Goal: Task Accomplishment & Management: Manage account settings

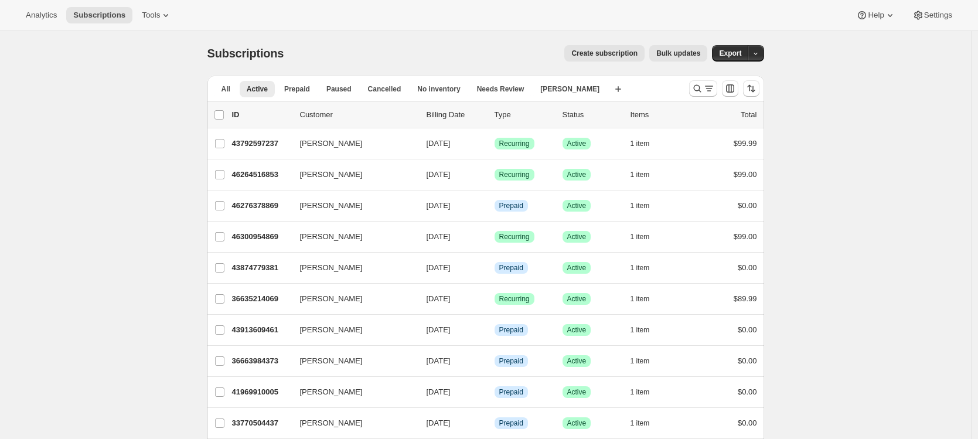
click at [595, 51] on span "Create subscription" at bounding box center [604, 53] width 66 height 9
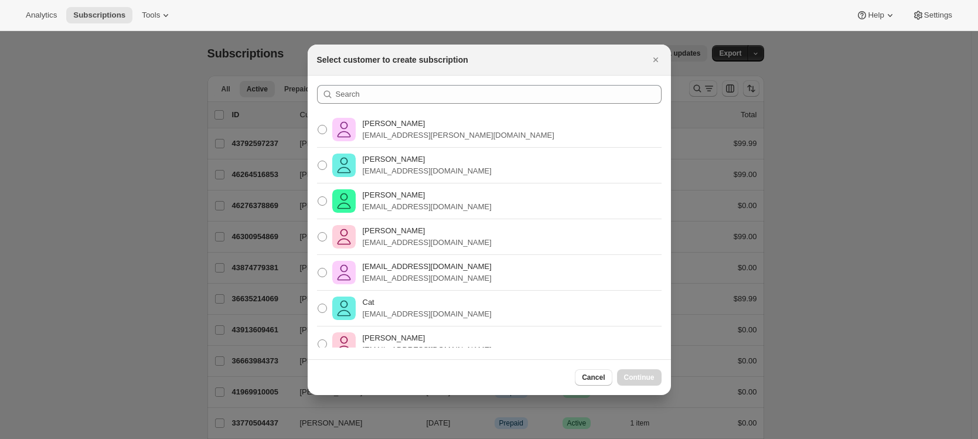
scroll to position [56, 0]
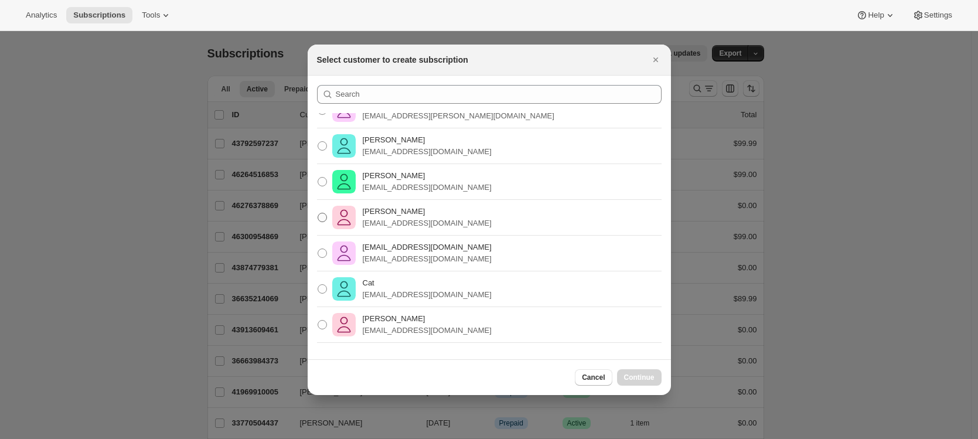
click at [387, 217] on p "[EMAIL_ADDRESS][DOMAIN_NAME]" at bounding box center [427, 223] width 129 height 12
click at [318, 213] on input "[PERSON_NAME] [EMAIL_ADDRESS][DOMAIN_NAME]" at bounding box center [318, 213] width 1 height 1
radio input "true"
click at [644, 371] on button "Continue" at bounding box center [639, 377] width 45 height 16
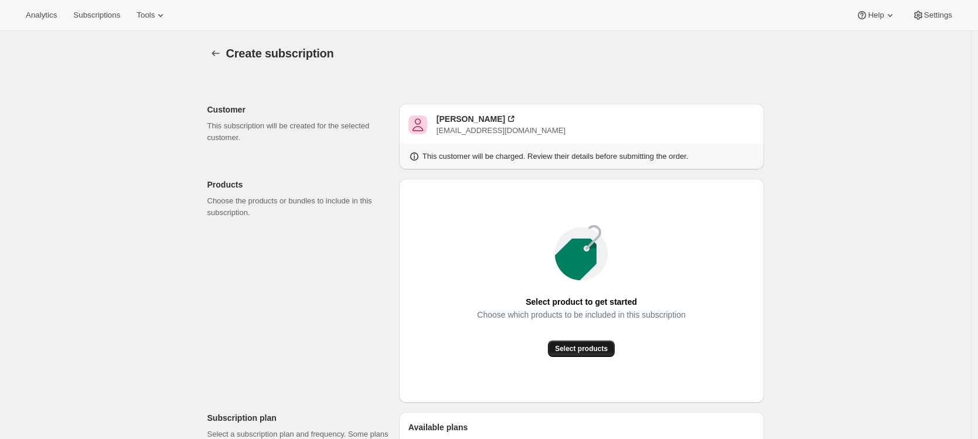
click at [591, 348] on span "Select products" at bounding box center [581, 348] width 53 height 9
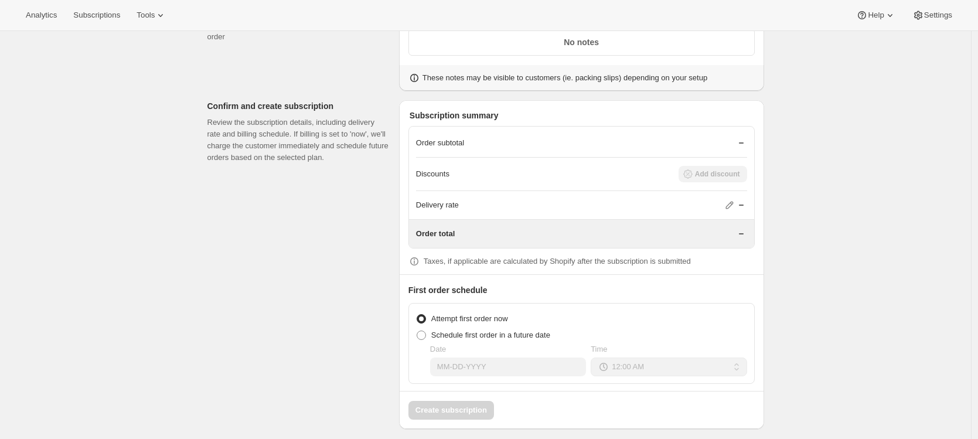
scroll to position [1721, 0]
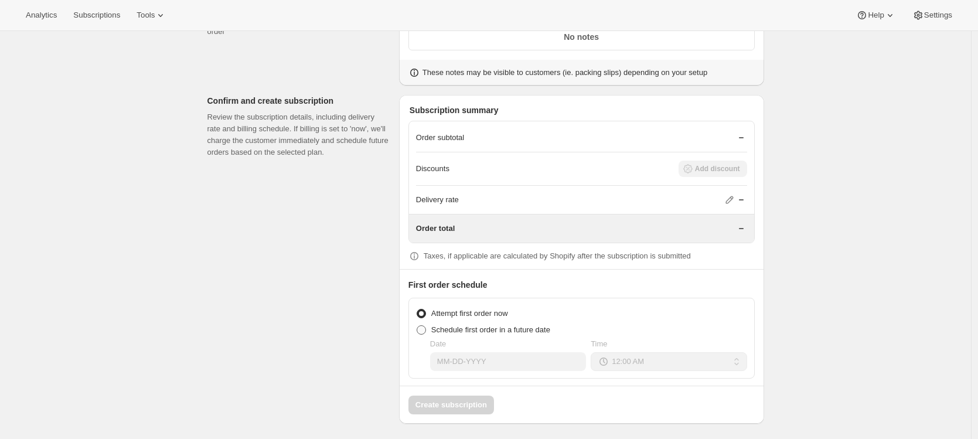
click at [425, 325] on span at bounding box center [421, 329] width 9 height 9
click at [417, 325] on input "Schedule first order in a future date" at bounding box center [417, 325] width 1 height 1
radio input "true"
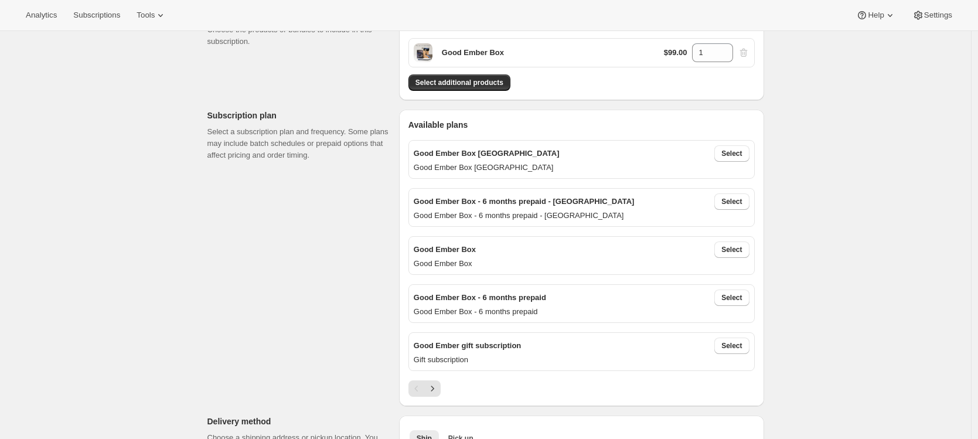
scroll to position [173, 0]
click at [741, 250] on span "Select" at bounding box center [731, 247] width 21 height 9
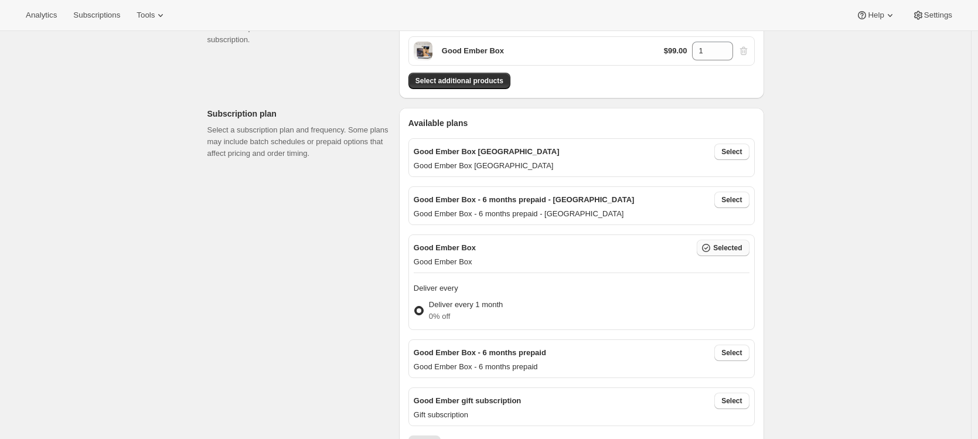
click at [734, 246] on span "Selected" at bounding box center [727, 247] width 29 height 9
click at [432, 258] on p "Good Ember Box" at bounding box center [582, 262] width 336 height 12
click at [708, 247] on icon "button" at bounding box center [706, 248] width 4 height 3
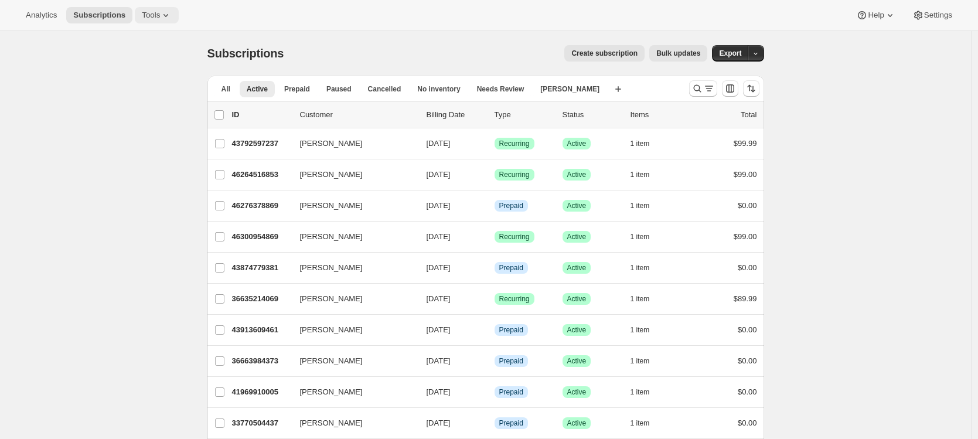
click at [156, 16] on span "Tools" at bounding box center [151, 15] width 18 height 9
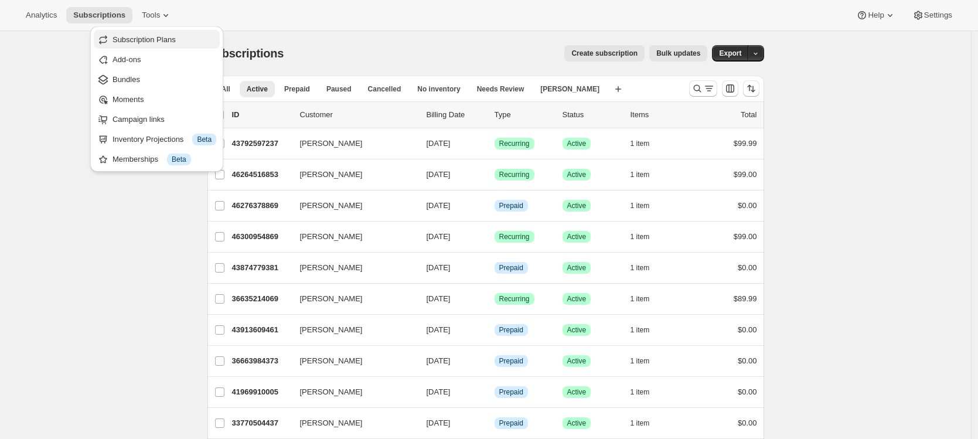
click at [153, 42] on span "Subscription Plans" at bounding box center [144, 39] width 63 height 9
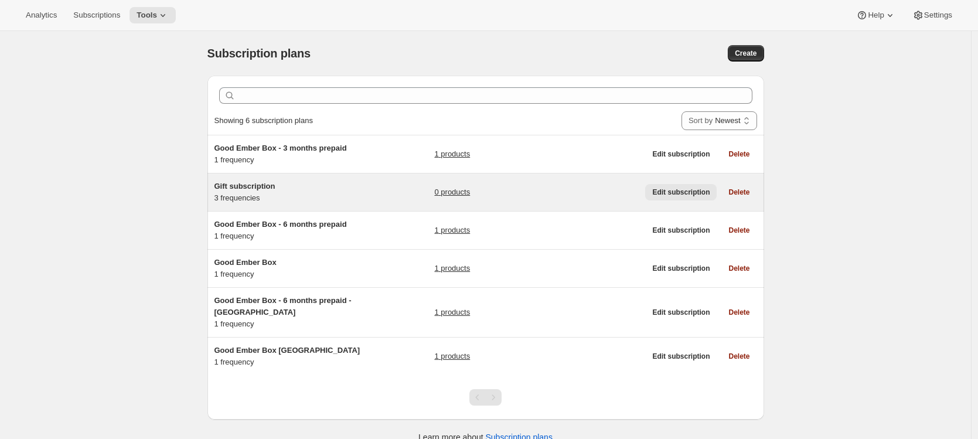
click at [672, 193] on span "Edit subscription" at bounding box center [680, 192] width 57 height 9
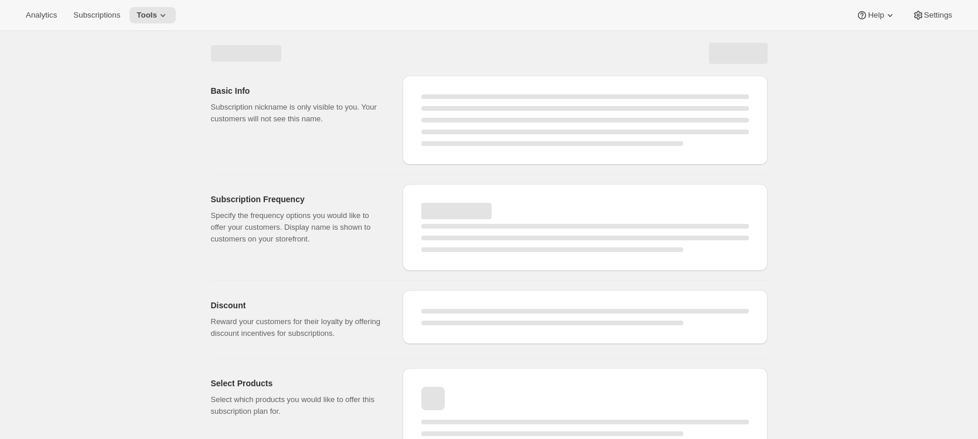
select select "WEEK"
select select "MONTH"
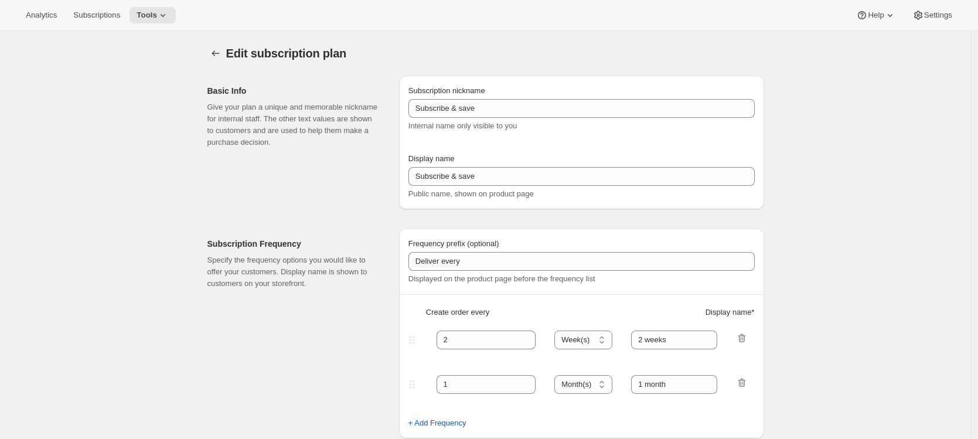
type input "Gift subscription"
type input "Good Ember gift subscription"
type input "You'll get an email with instructions to share your recipient's details after c…"
select select "MONTH"
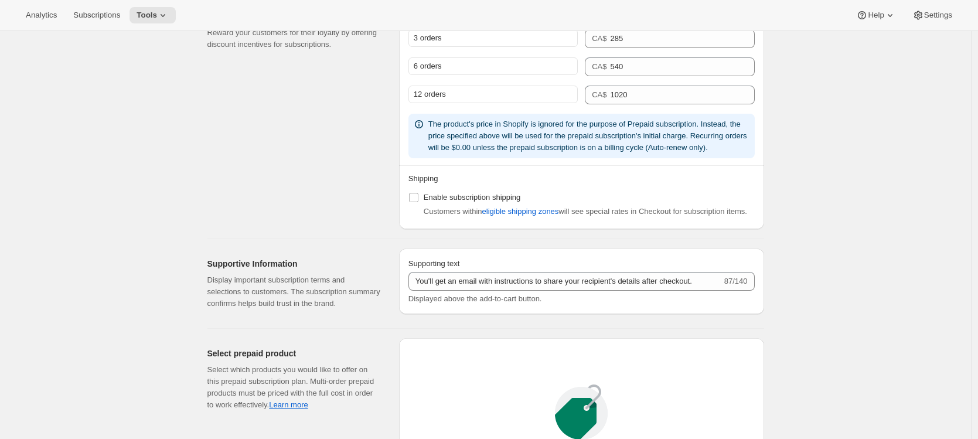
scroll to position [1259, 0]
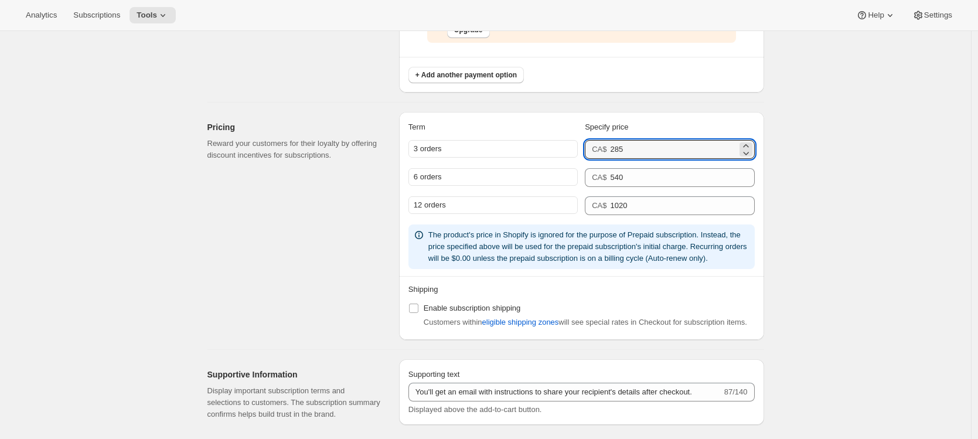
drag, startPoint x: 632, startPoint y: 148, endPoint x: 608, endPoint y: 148, distance: 24.6
click at [608, 148] on div "CA$ 285" at bounding box center [669, 149] width 169 height 19
type input "0"
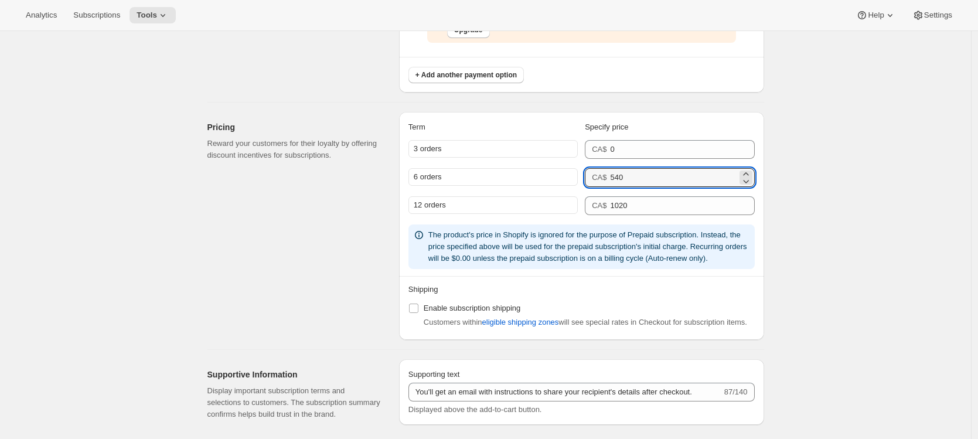
drag, startPoint x: 633, startPoint y: 182, endPoint x: 609, endPoint y: 178, distance: 24.4
click at [609, 178] on div "CA$ 540" at bounding box center [669, 177] width 169 height 19
type input "0"
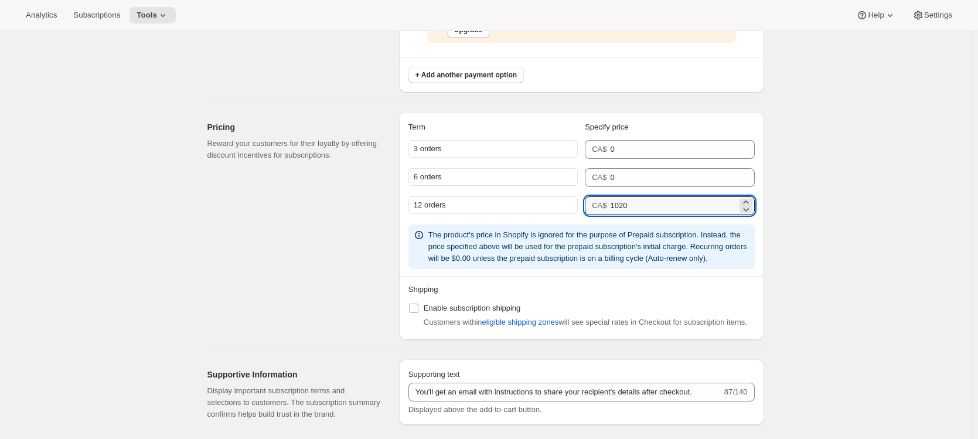
drag, startPoint x: 637, startPoint y: 206, endPoint x: 605, endPoint y: 205, distance: 32.3
click at [605, 205] on div "CA$ 1020" at bounding box center [669, 205] width 169 height 19
type input "0"
click at [326, 282] on div "Pricing Reward your customers for their loyalty by offering discount incentives…" at bounding box center [298, 226] width 182 height 228
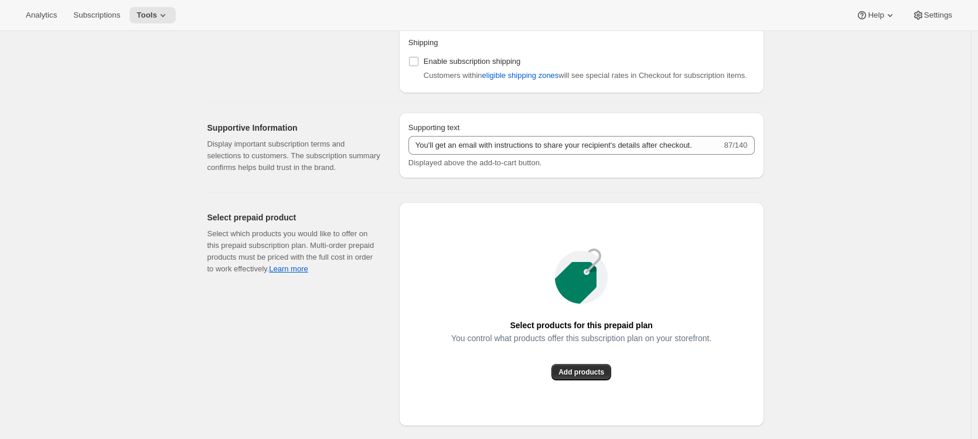
scroll to position [1507, 0]
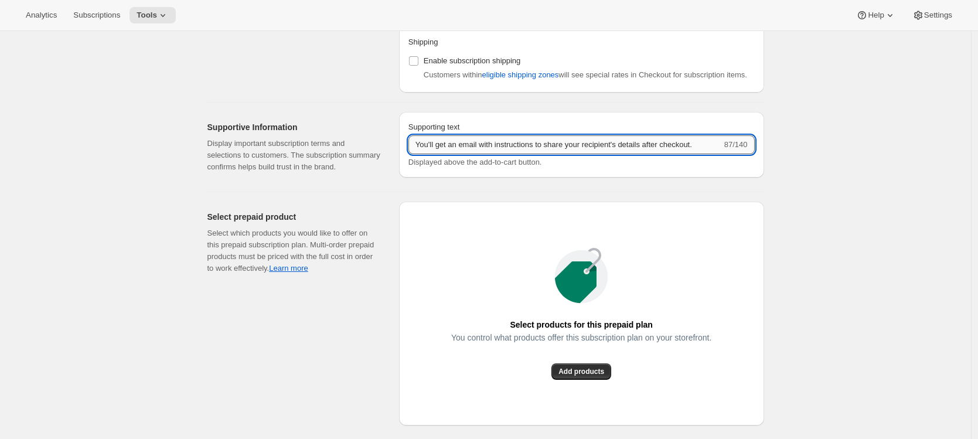
click at [520, 154] on input "You'll get an email with instructions to share your recipient's details after c…" at bounding box center [565, 144] width 314 height 19
click at [358, 350] on div "Select prepaid product Select which products you would like to offer on this pr…" at bounding box center [298, 328] width 182 height 253
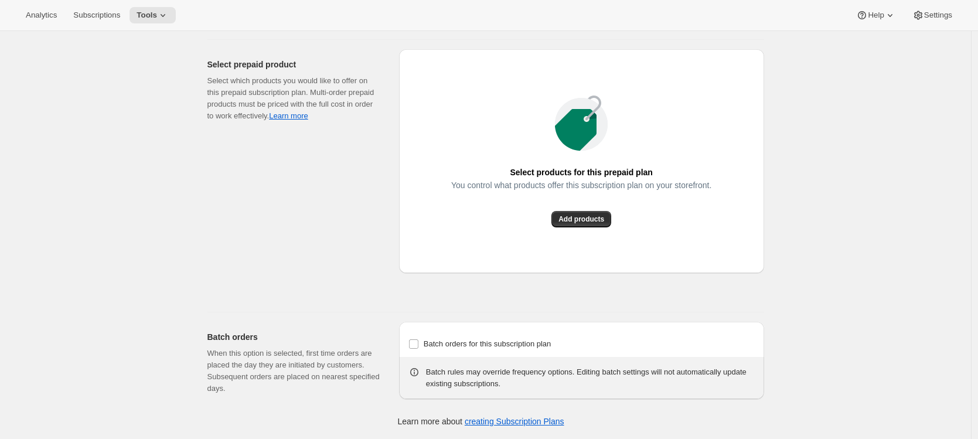
scroll to position [1711, 0]
click at [568, 223] on span "Add products" at bounding box center [581, 218] width 46 height 9
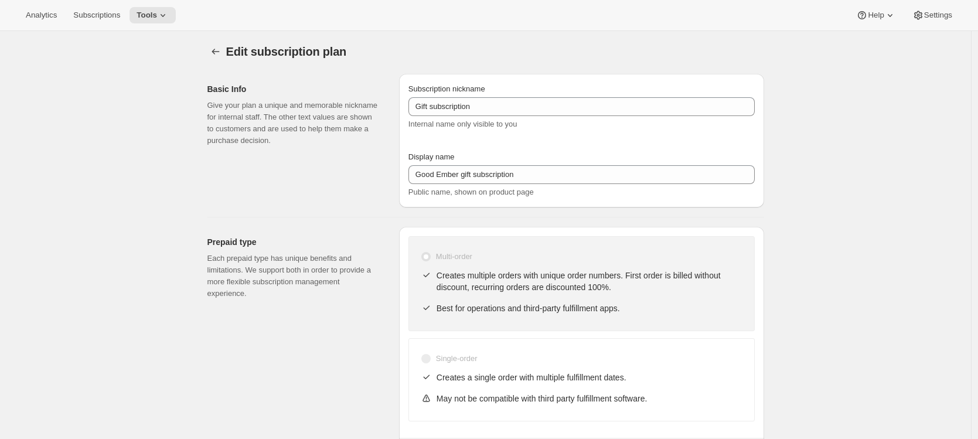
scroll to position [0, 0]
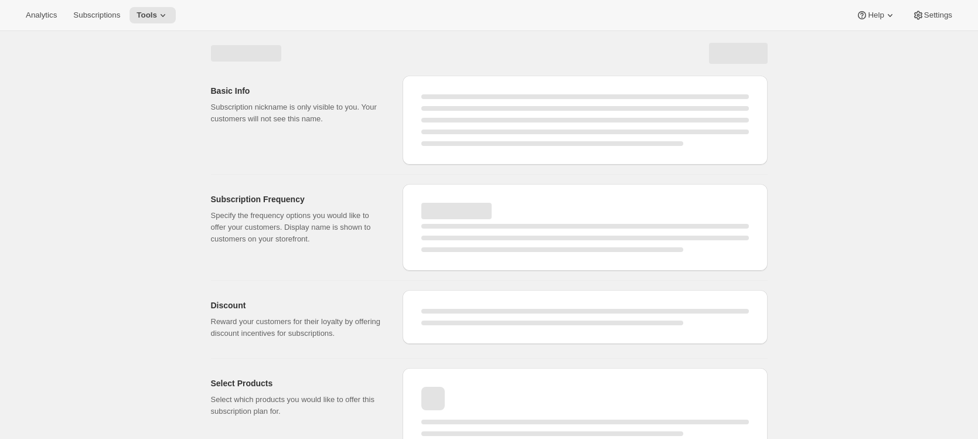
select select "MONTH"
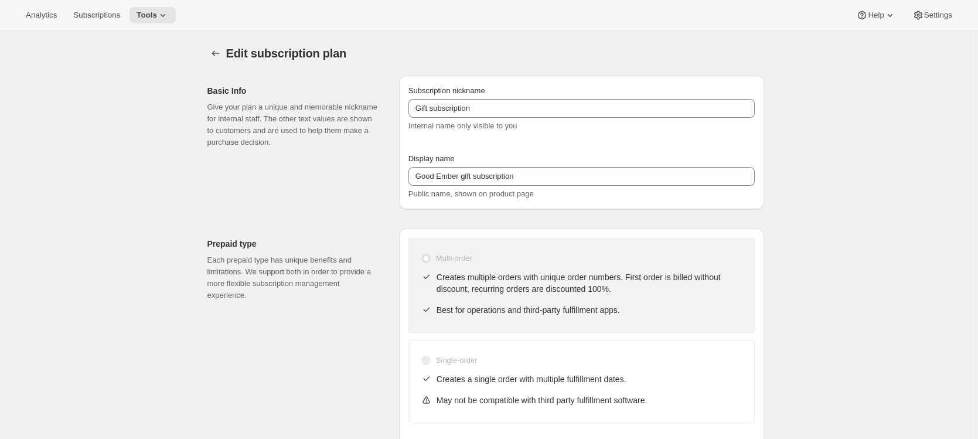
type input "0"
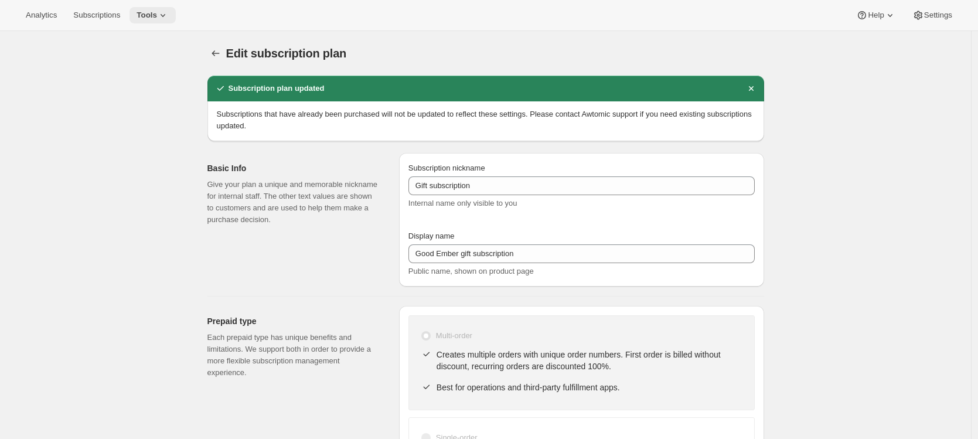
click at [154, 15] on span "Tools" at bounding box center [147, 15] width 21 height 9
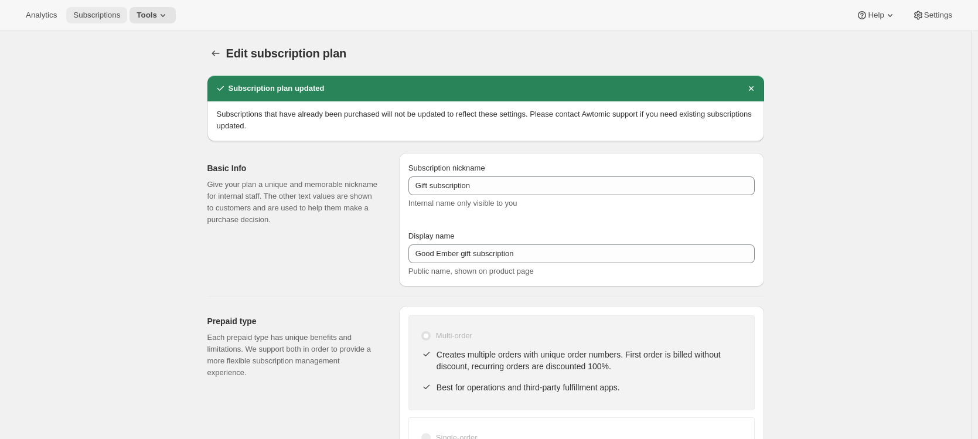
click at [100, 21] on button "Subscriptions" at bounding box center [96, 15] width 61 height 16
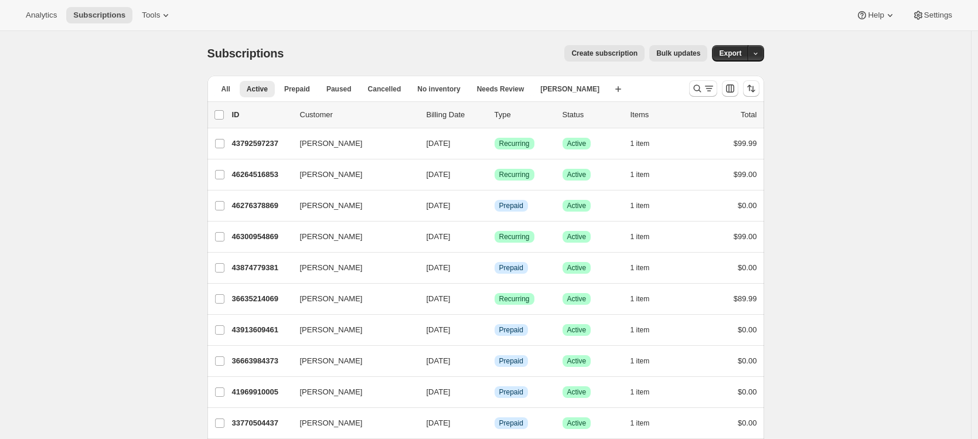
click at [604, 52] on span "Create subscription" at bounding box center [604, 53] width 66 height 9
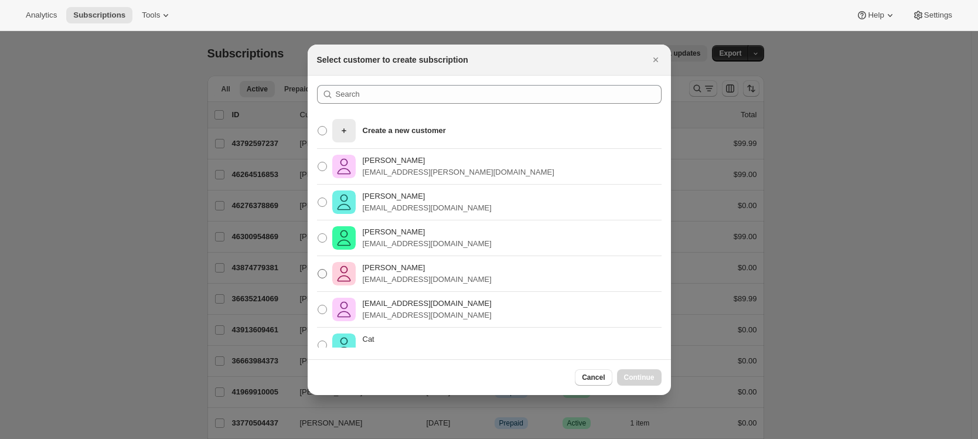
click at [324, 272] on span ":rq4:" at bounding box center [322, 273] width 9 height 9
click at [318, 270] on input "[PERSON_NAME] [EMAIL_ADDRESS][DOMAIN_NAME]" at bounding box center [318, 269] width 1 height 1
radio input "true"
click at [627, 377] on span "Continue" at bounding box center [639, 377] width 30 height 9
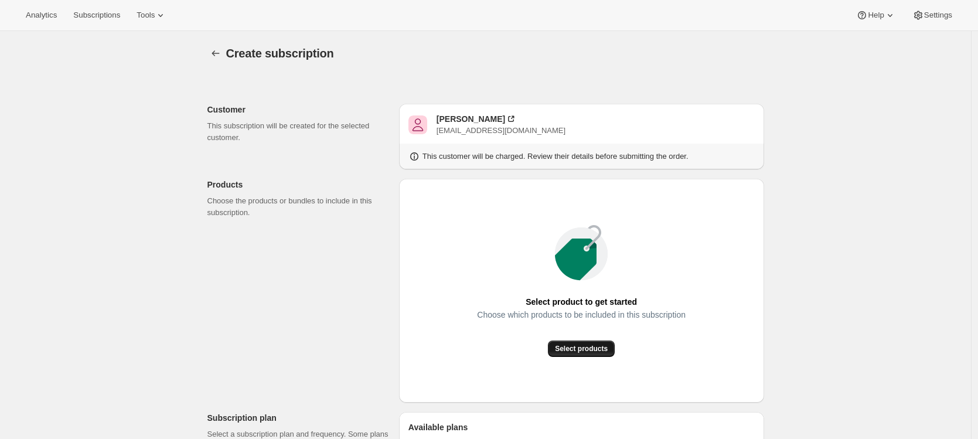
click at [567, 348] on span "Select products" at bounding box center [581, 348] width 53 height 9
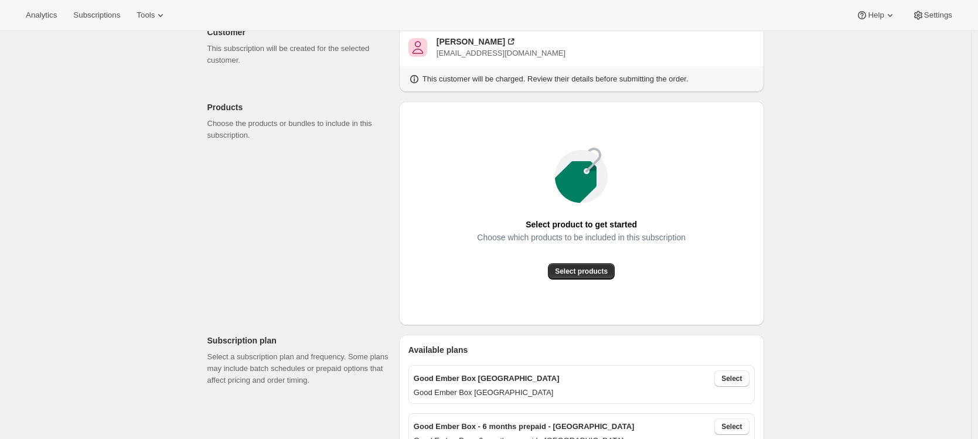
scroll to position [90, 0]
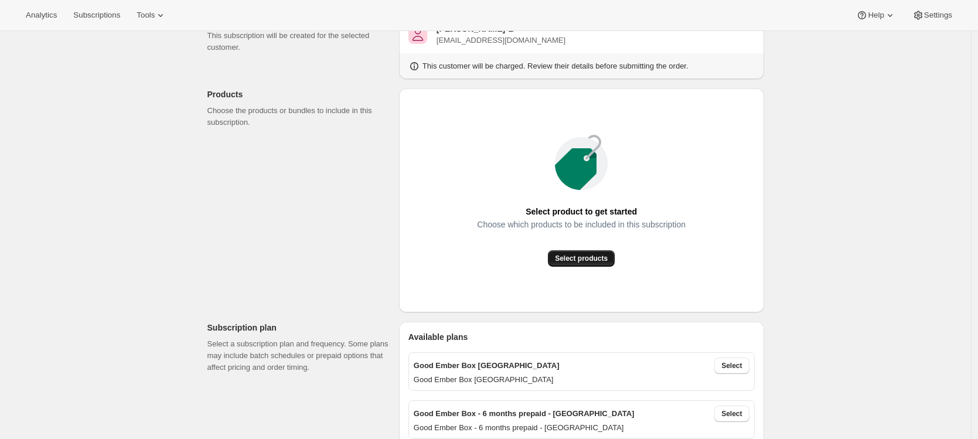
click at [601, 257] on span "Select products" at bounding box center [581, 258] width 53 height 9
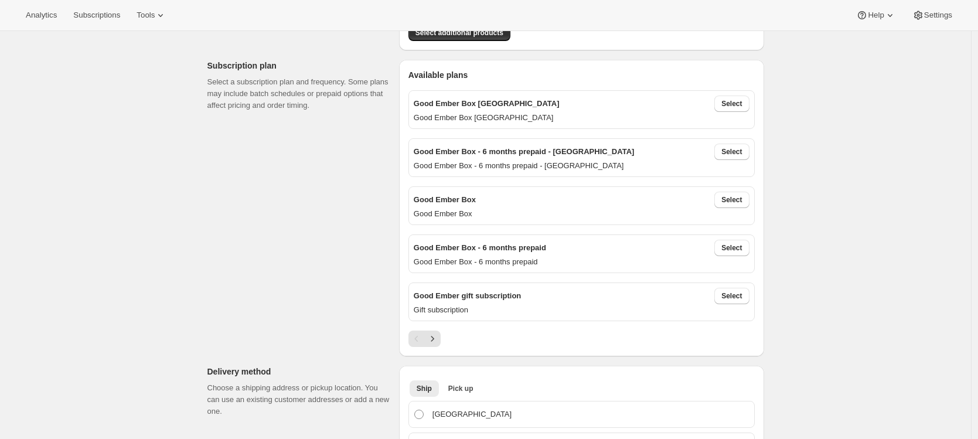
scroll to position [253, 0]
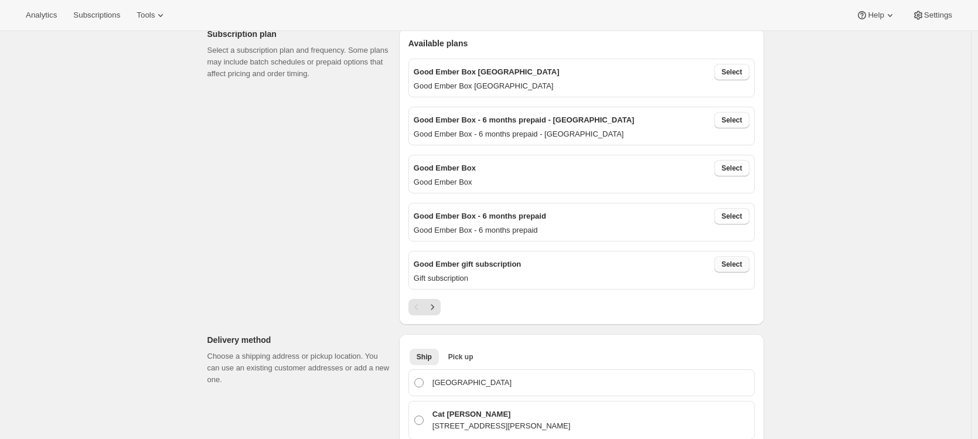
click at [727, 261] on span "Select" at bounding box center [731, 264] width 21 height 9
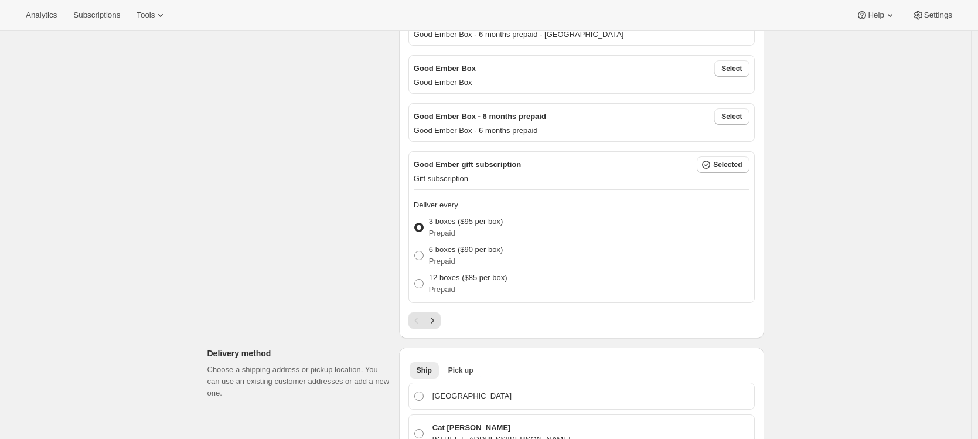
scroll to position [354, 0]
click at [457, 255] on p "Prepaid" at bounding box center [466, 260] width 74 height 12
click at [415, 250] on input "6 boxes ($90 per box) Prepaid" at bounding box center [414, 249] width 1 height 1
radio input "true"
click at [454, 278] on p "12 boxes ($85 per box)" at bounding box center [468, 276] width 79 height 12
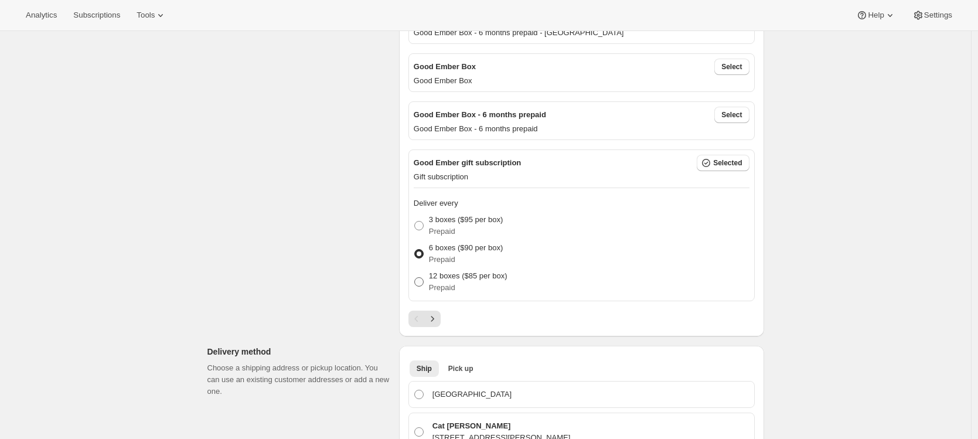
click at [415, 278] on input "12 boxes ($85 per box) Prepaid" at bounding box center [414, 277] width 1 height 1
radio input "true"
click at [447, 226] on p "Prepaid" at bounding box center [466, 232] width 74 height 12
click at [415, 222] on input "3 boxes ($95 per box) Prepaid" at bounding box center [414, 221] width 1 height 1
radio input "true"
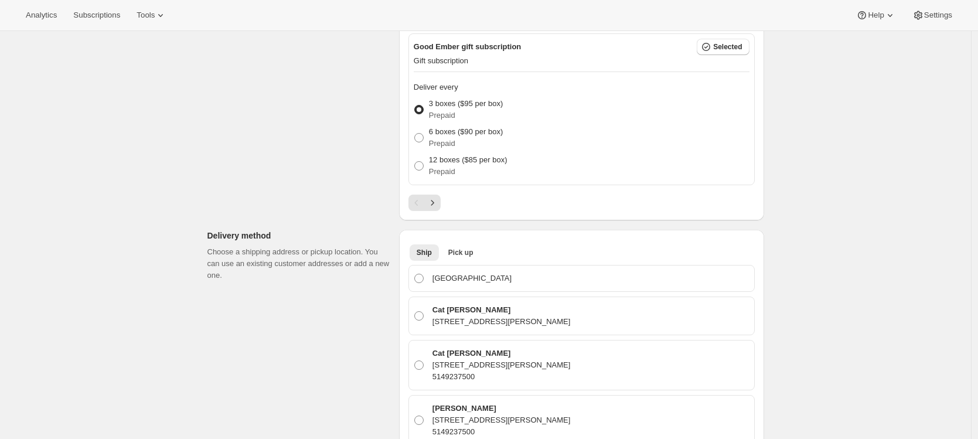
scroll to position [569, 0]
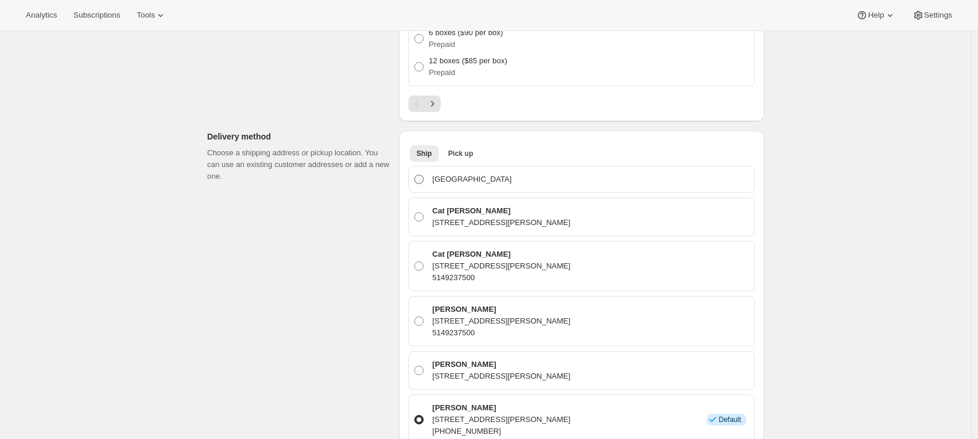
click at [421, 176] on span at bounding box center [418, 179] width 9 height 9
click at [415, 175] on input "[GEOGRAPHIC_DATA]" at bounding box center [414, 175] width 1 height 1
radio input "true"
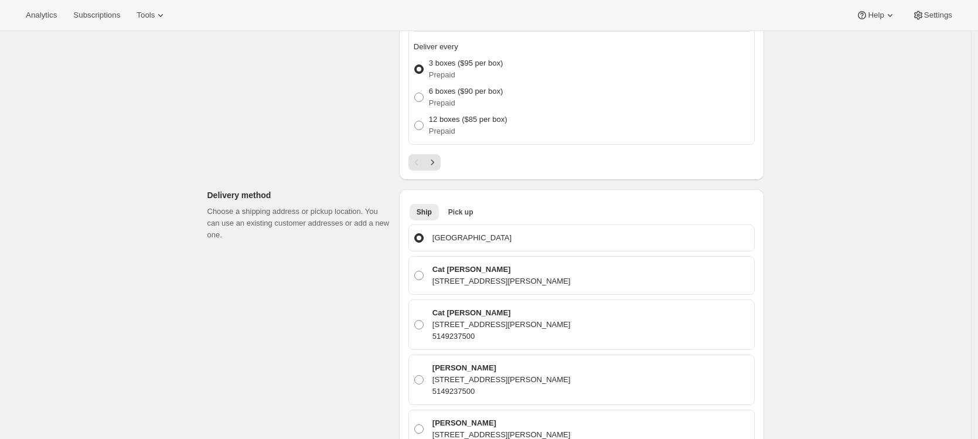
scroll to position [724, 0]
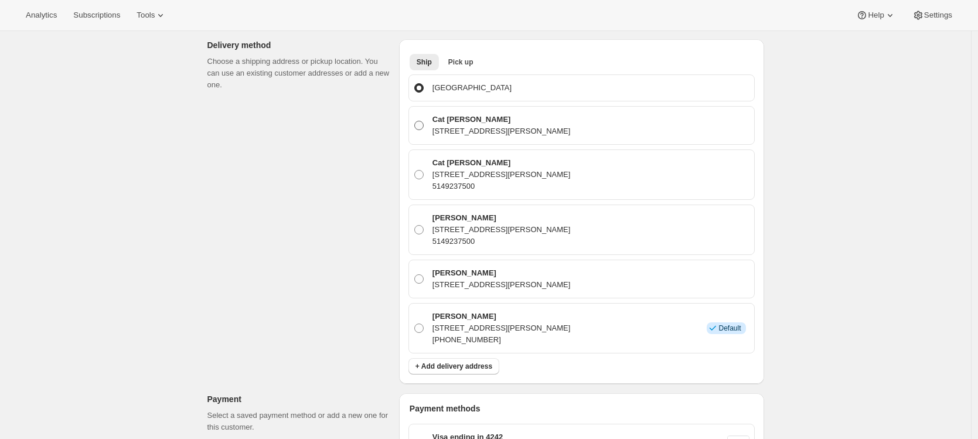
click at [424, 124] on span at bounding box center [418, 125] width 9 height 9
click at [415, 121] on input "Cat [PERSON_NAME] [STREET_ADDRESS][PERSON_NAME]" at bounding box center [414, 121] width 1 height 1
radio input "true"
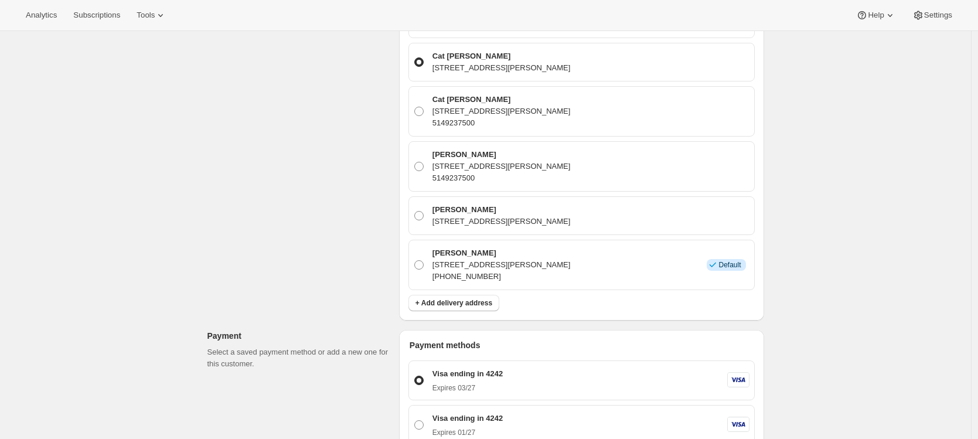
scroll to position [660, 0]
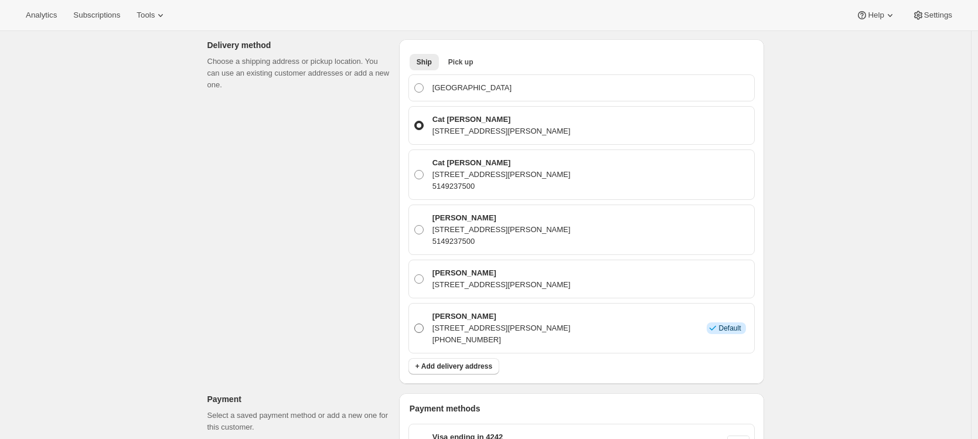
click at [418, 323] on span at bounding box center [418, 327] width 9 height 9
click at [415, 323] on input "[PERSON_NAME] [STREET_ADDRESS][PERSON_NAME] [PHONE_NUMBER] Info Default" at bounding box center [414, 323] width 1 height 1
radio input "true"
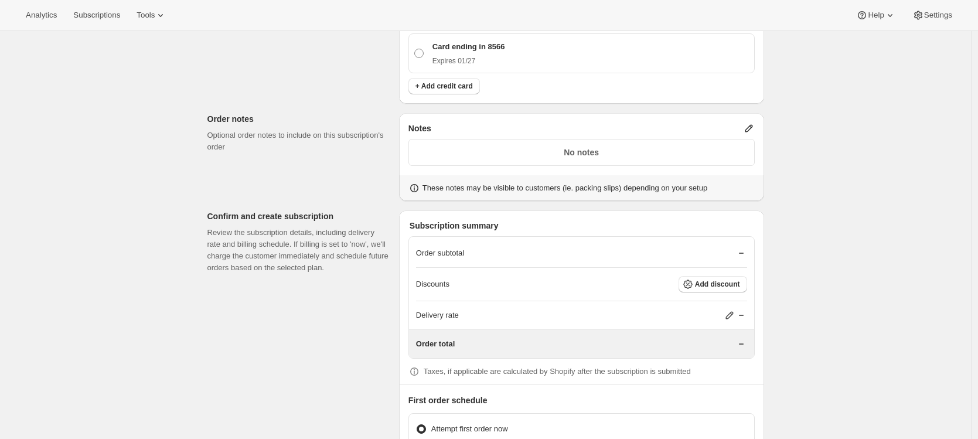
scroll to position [1834, 0]
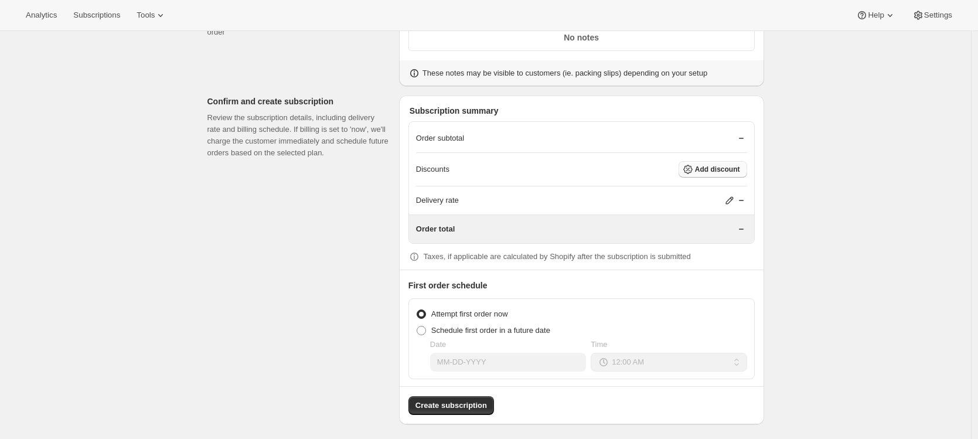
click at [725, 165] on span "Add discount" at bounding box center [717, 169] width 45 height 9
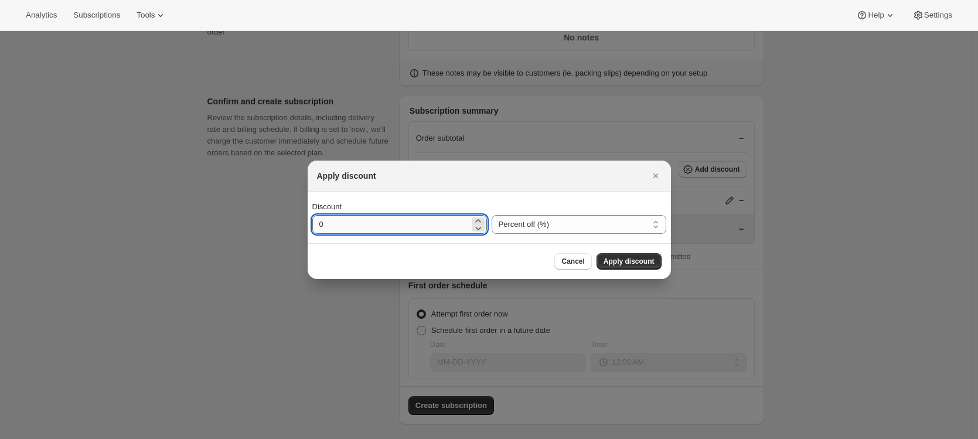
click at [398, 228] on input "0" at bounding box center [390, 224] width 157 height 19
type input "100"
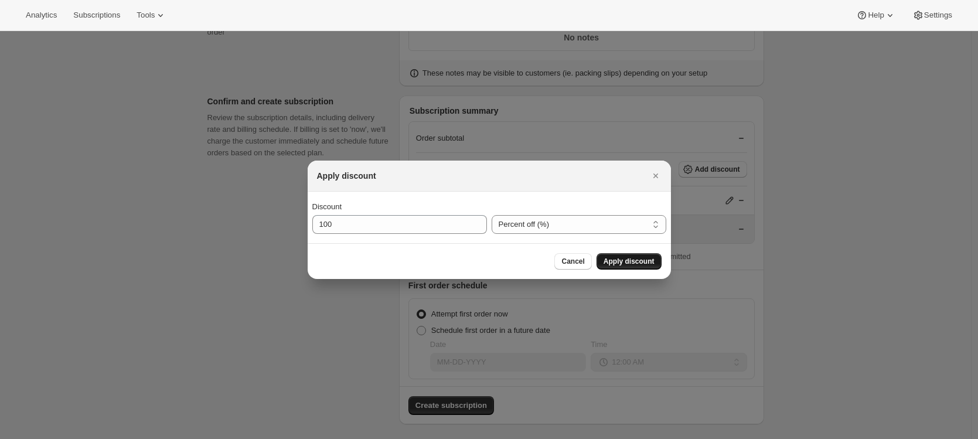
click at [608, 261] on span "Apply discount" at bounding box center [629, 261] width 51 height 9
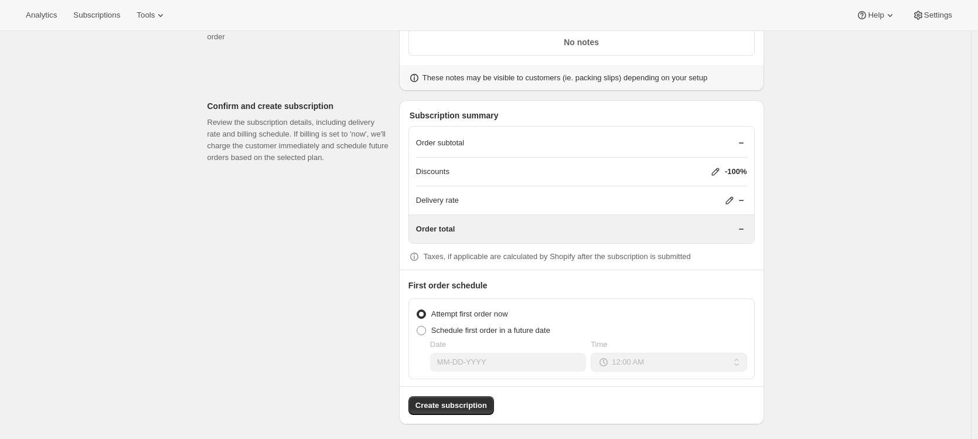
click at [426, 326] on span at bounding box center [421, 330] width 9 height 9
click at [417, 326] on input "Schedule first order in a future date" at bounding box center [417, 326] width 1 height 1
radio input "true"
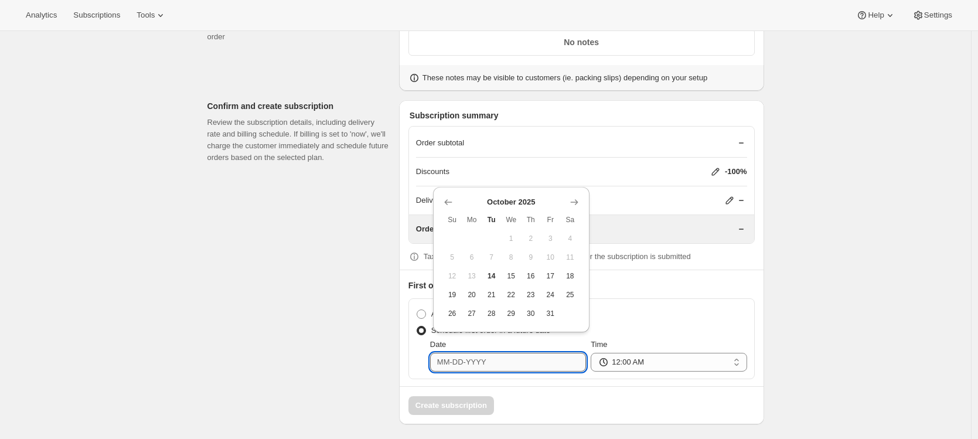
click at [481, 359] on input "Date" at bounding box center [508, 362] width 156 height 19
click at [508, 277] on span "15" at bounding box center [511, 275] width 11 height 9
type input "[DATE]"
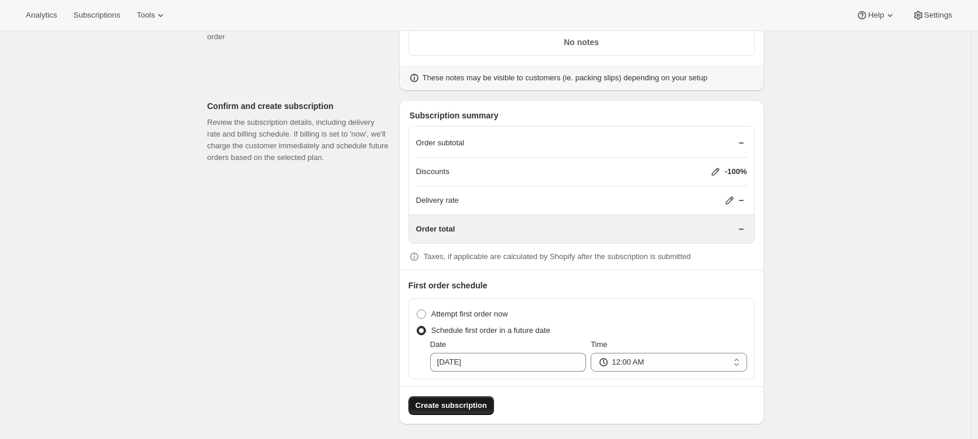
click at [458, 401] on span "Create subscription" at bounding box center [450, 406] width 71 height 12
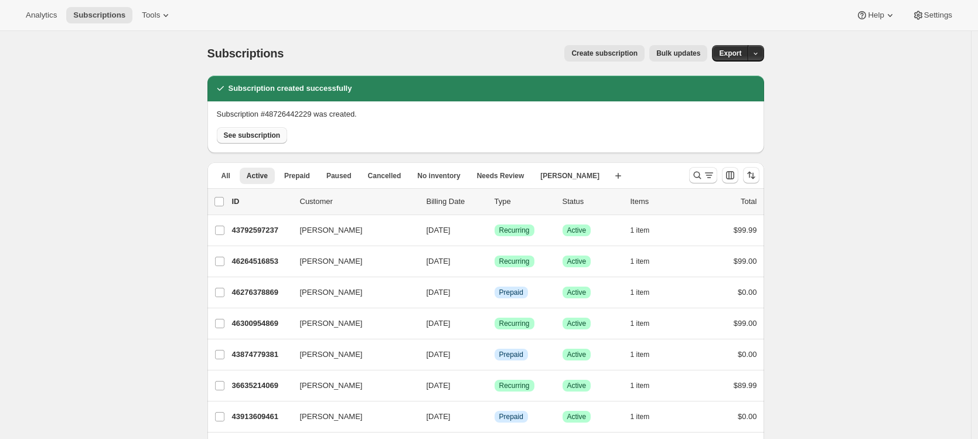
click at [263, 135] on span "See subscription" at bounding box center [252, 135] width 57 height 9
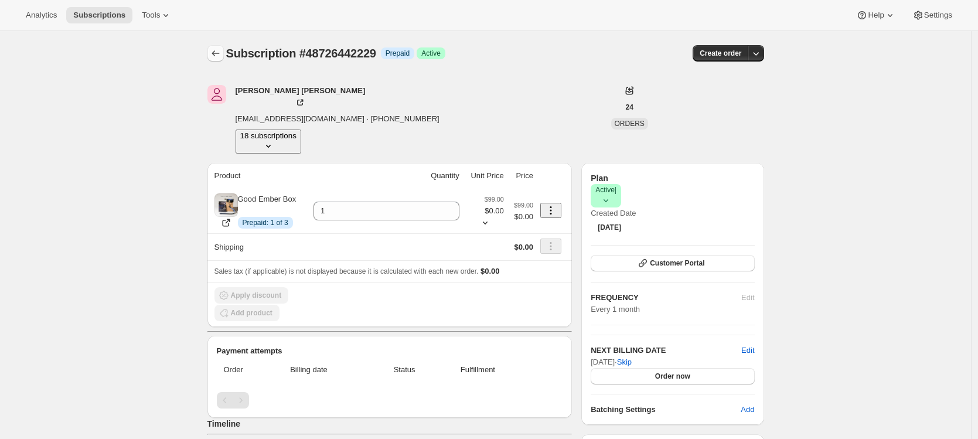
click at [214, 56] on icon "Subscriptions" at bounding box center [216, 53] width 12 height 12
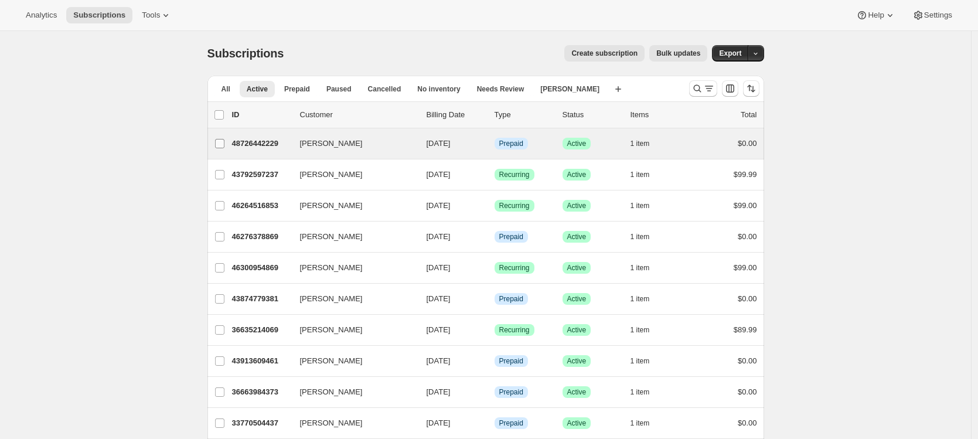
click at [222, 142] on input "[PERSON_NAME]" at bounding box center [219, 143] width 9 height 9
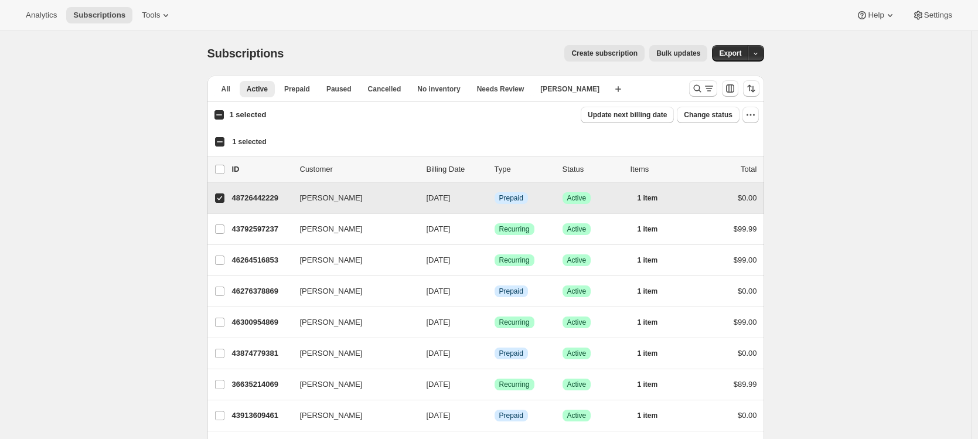
click at [222, 193] on input "[PERSON_NAME]" at bounding box center [219, 197] width 9 height 9
checkbox input "false"
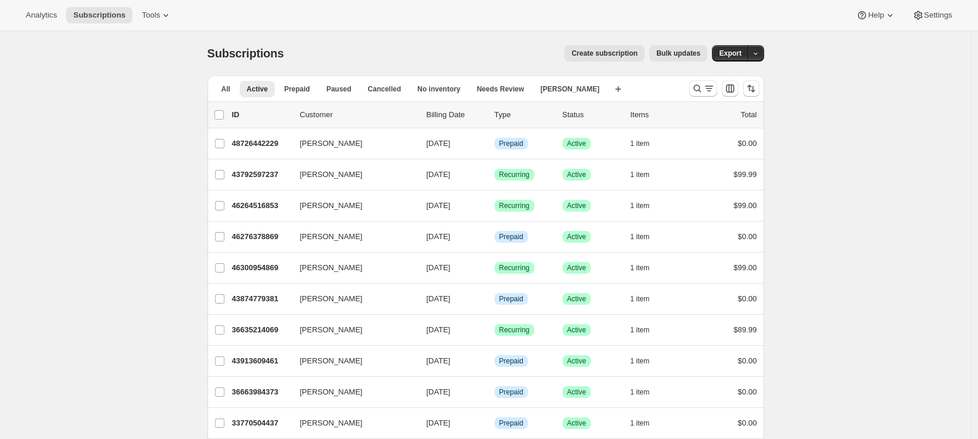
click at [597, 54] on span "Create subscription" at bounding box center [604, 53] width 66 height 9
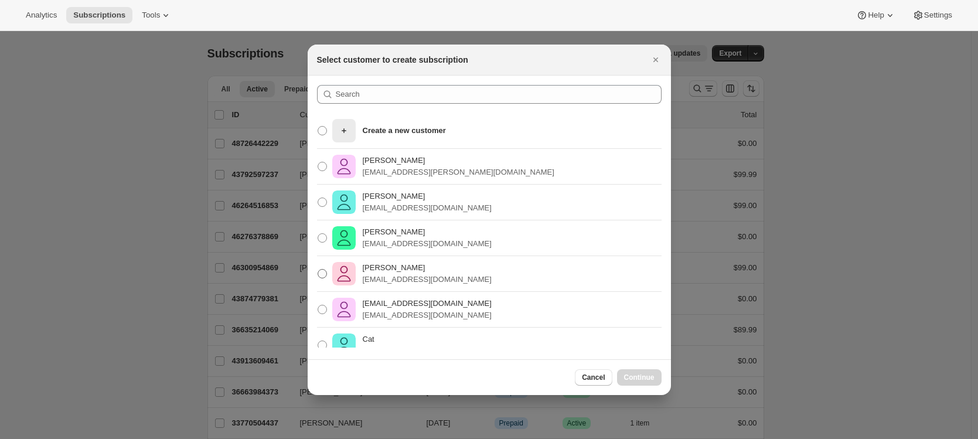
click at [323, 272] on span ":r1ji:" at bounding box center [322, 273] width 9 height 9
click at [318, 270] on input "[PERSON_NAME] [EMAIL_ADDRESS][DOMAIN_NAME]" at bounding box center [318, 269] width 1 height 1
radio input "true"
click at [648, 377] on span "Continue" at bounding box center [639, 377] width 30 height 9
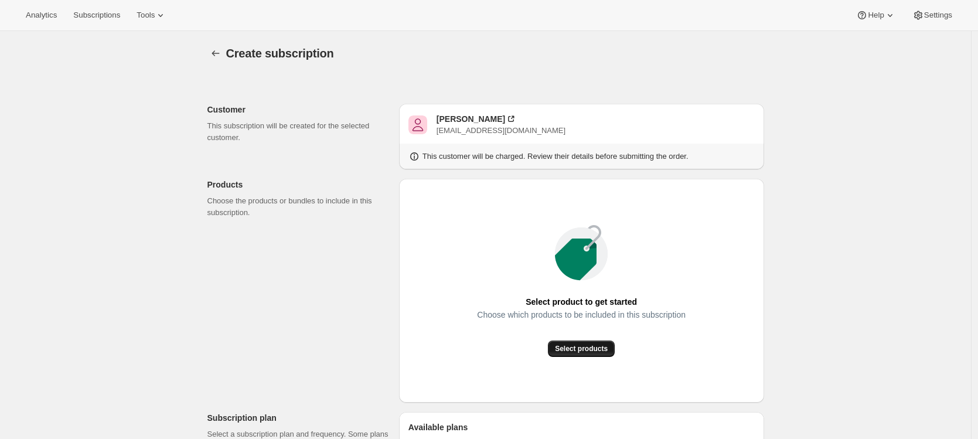
click at [567, 346] on span "Select products" at bounding box center [581, 348] width 53 height 9
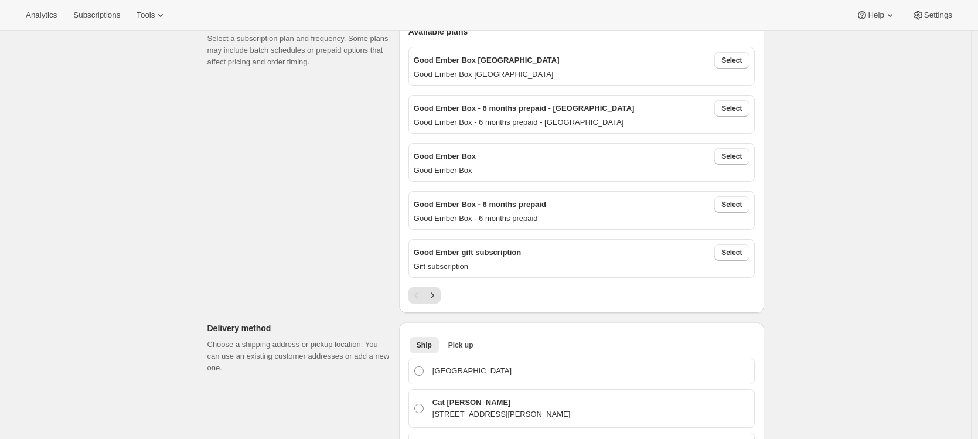
scroll to position [274, 0]
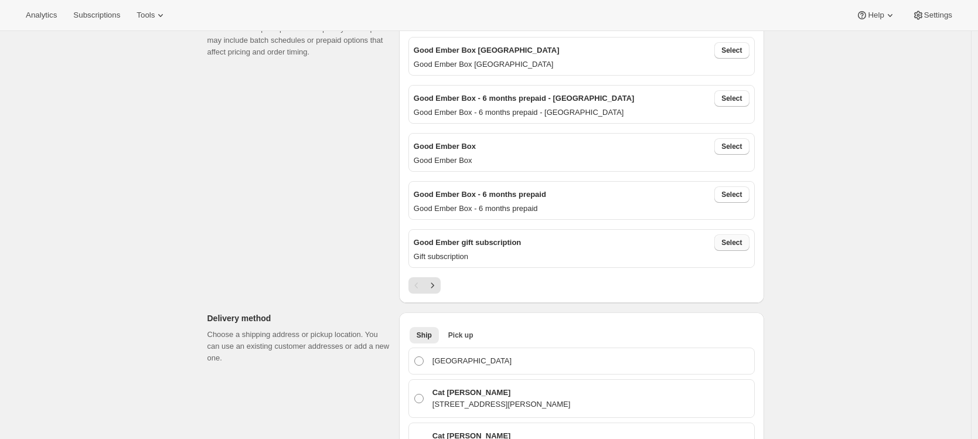
click at [734, 243] on span "Select" at bounding box center [731, 242] width 21 height 9
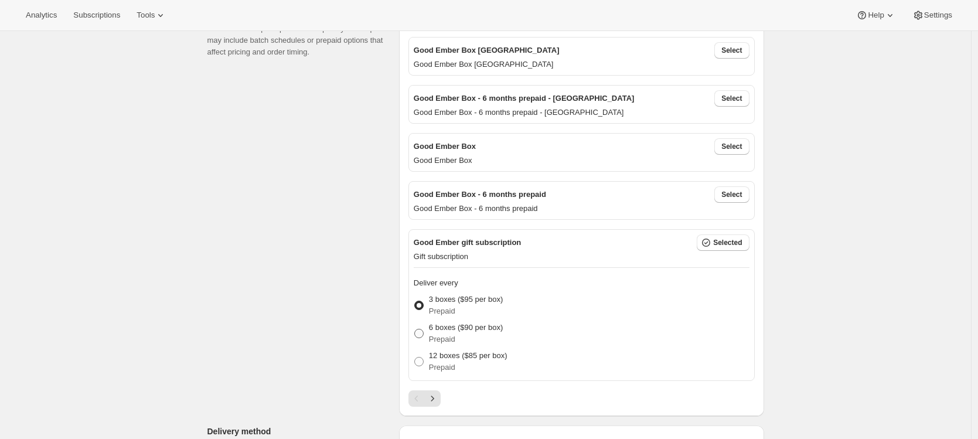
click at [440, 333] on p "Prepaid" at bounding box center [466, 339] width 74 height 12
click at [415, 329] on input "6 boxes ($90 per box) Prepaid" at bounding box center [414, 329] width 1 height 1
radio input "true"
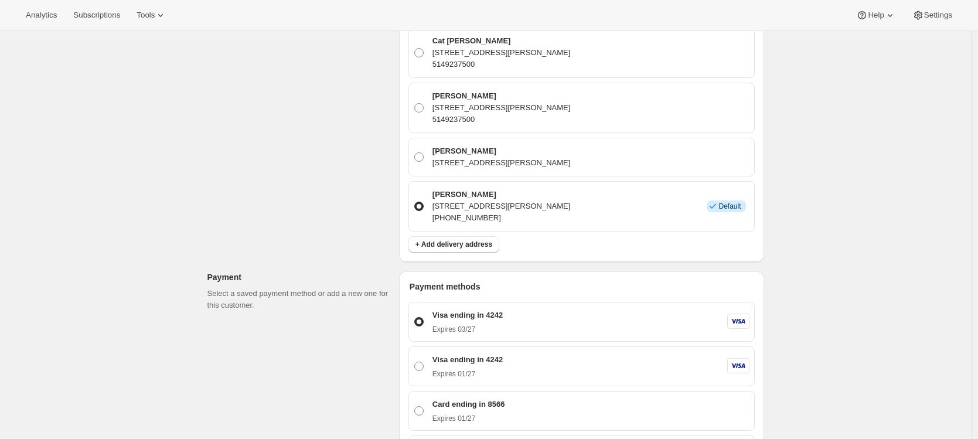
scroll to position [665, 0]
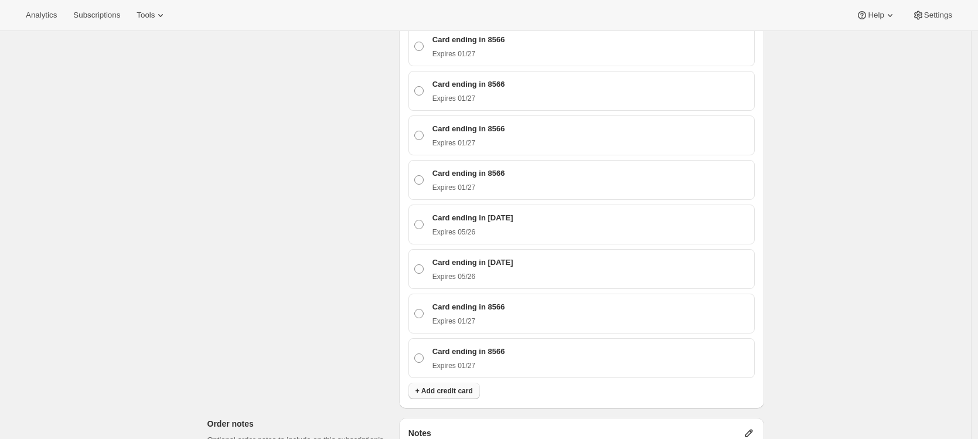
click at [425, 388] on span "+ Add credit card" at bounding box center [443, 390] width 57 height 9
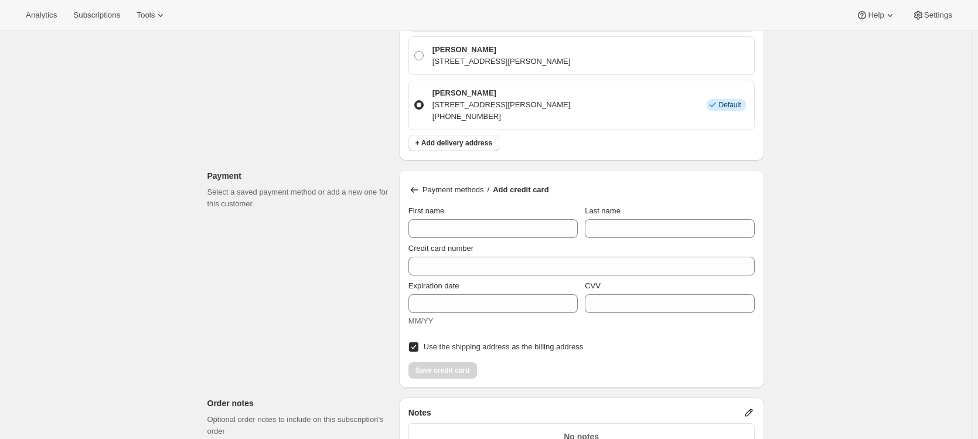
scroll to position [883, 0]
drag, startPoint x: 239, startPoint y: 191, endPoint x: 271, endPoint y: 200, distance: 33.0
click at [271, 200] on p "Select a saved payment method or add a new one for this customer." at bounding box center [298, 198] width 182 height 23
click at [423, 220] on input "First name" at bounding box center [492, 229] width 169 height 19
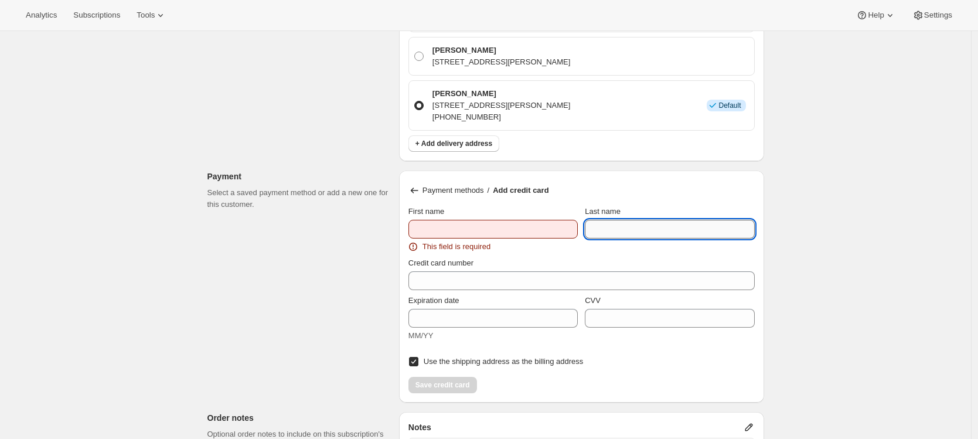
drag, startPoint x: 646, startPoint y: 220, endPoint x: 640, endPoint y: 222, distance: 6.1
click at [646, 220] on input "Last name" at bounding box center [669, 229] width 169 height 19
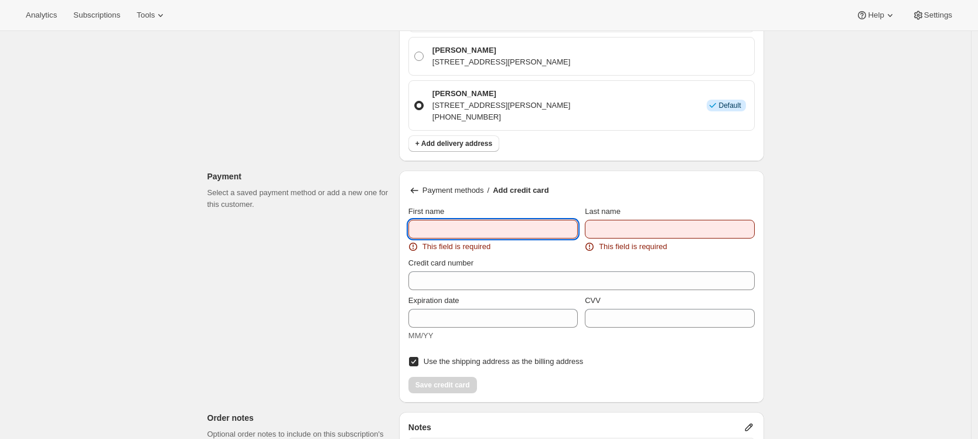
click at [476, 223] on input "First name" at bounding box center [492, 229] width 169 height 19
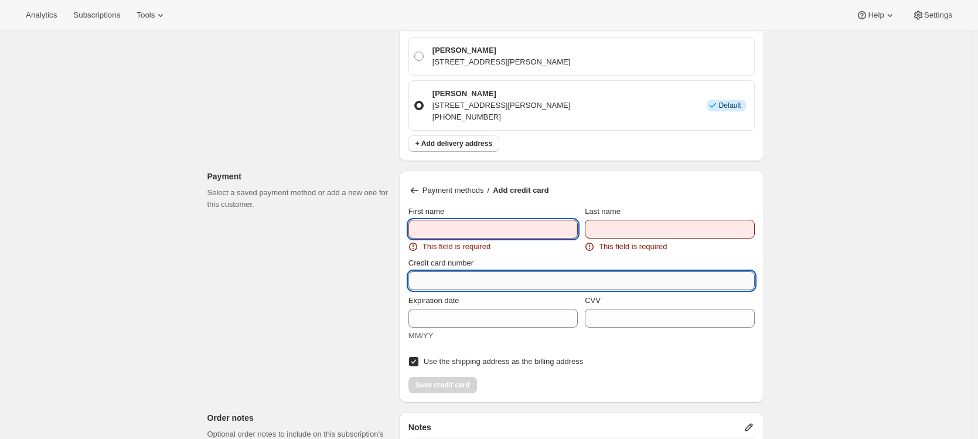
click at [445, 277] on input "Credit card number" at bounding box center [576, 280] width 337 height 19
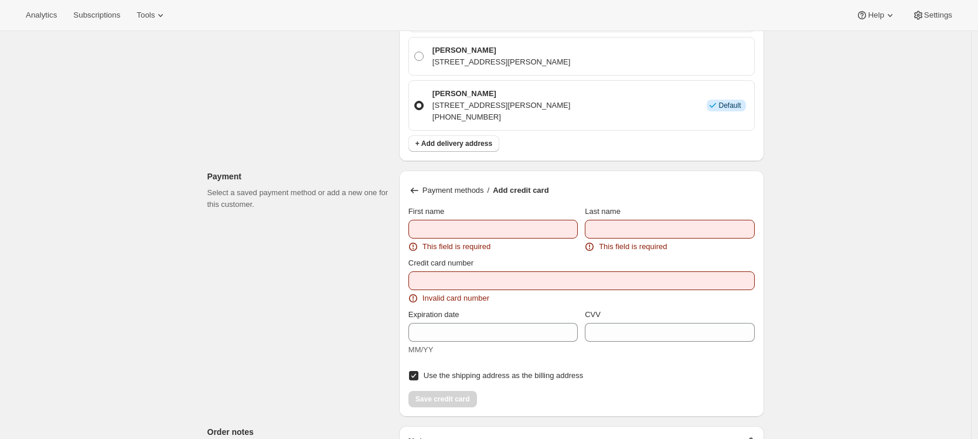
click at [352, 289] on div "Customer This subscription will be created for the selected customer. [PERSON_N…" at bounding box center [481, 22] width 566 height 1660
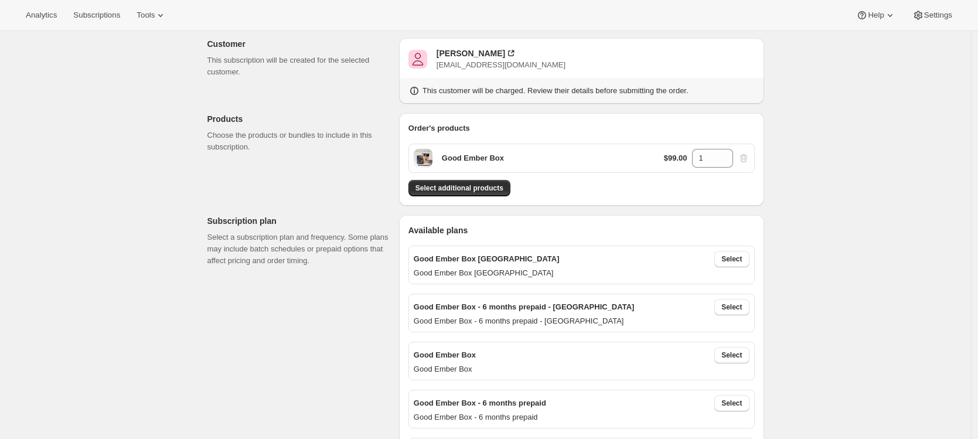
scroll to position [0, 0]
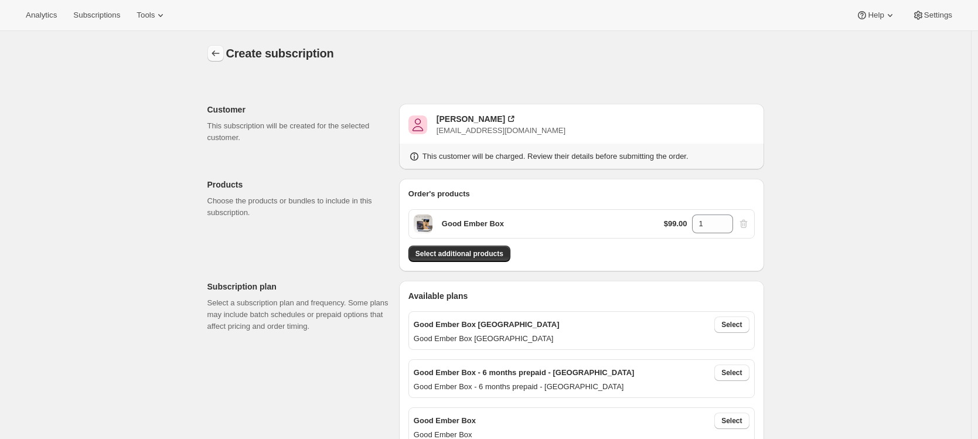
click at [220, 52] on icon "button" at bounding box center [216, 53] width 12 height 12
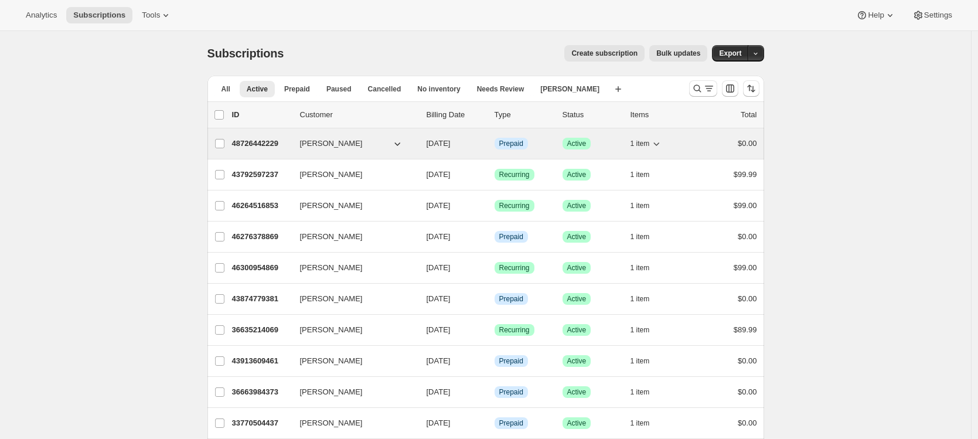
click at [280, 142] on p "48726442229" at bounding box center [261, 144] width 59 height 12
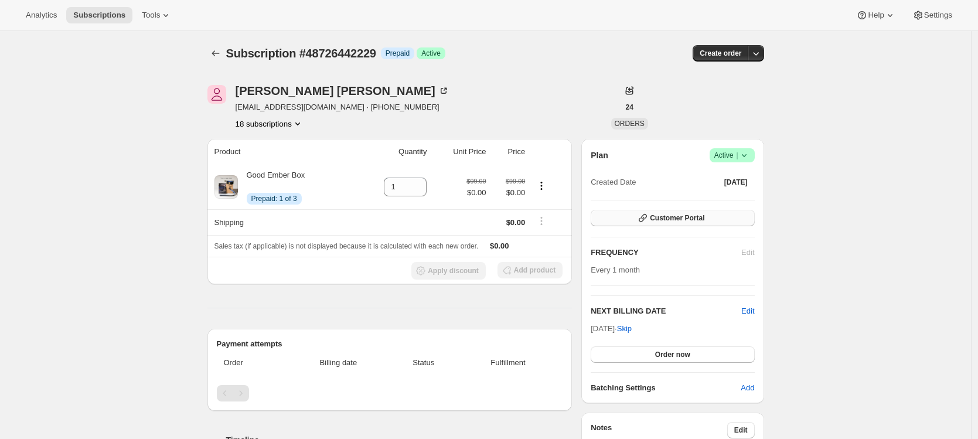
click at [681, 218] on span "Customer Portal" at bounding box center [677, 217] width 54 height 9
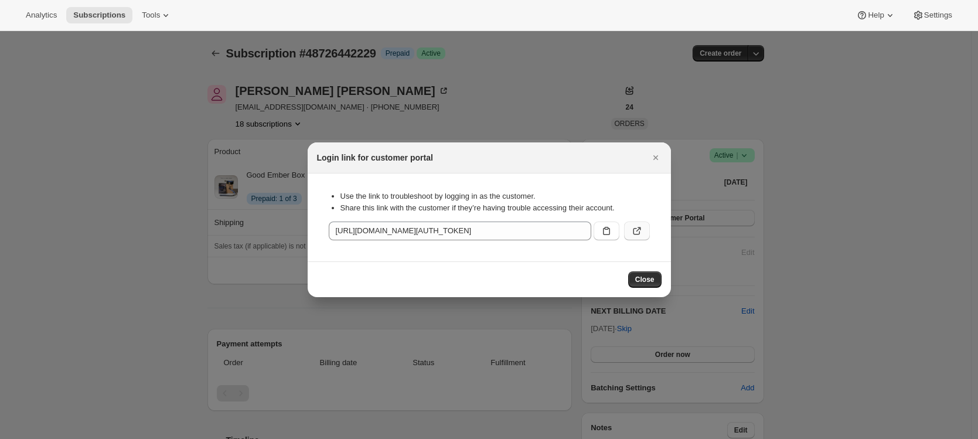
click at [640, 229] on icon ":rc1:" at bounding box center [637, 231] width 12 height 12
click at [650, 281] on span "Close" at bounding box center [644, 279] width 19 height 9
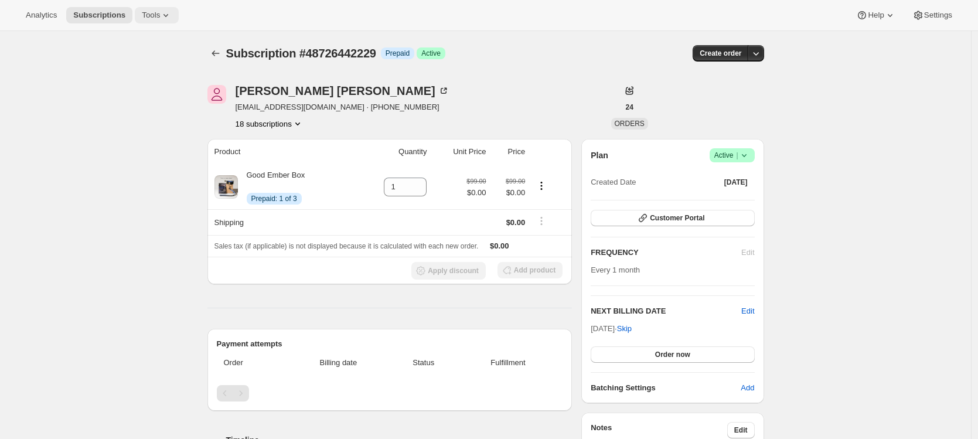
click at [160, 18] on span "Tools" at bounding box center [151, 15] width 18 height 9
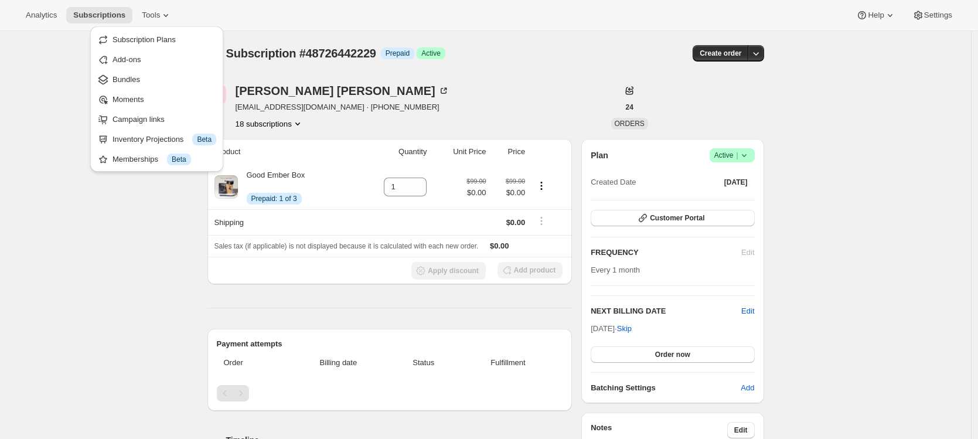
click at [128, 274] on div "Subscription #48726442229. This page is ready Subscription #48726442229 Info Pr…" at bounding box center [485, 408] width 971 height 755
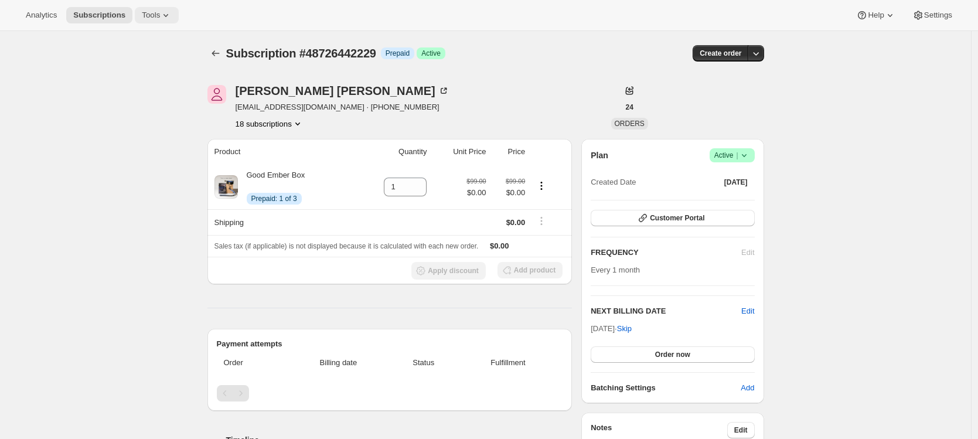
click at [151, 18] on span "Tools" at bounding box center [151, 15] width 18 height 9
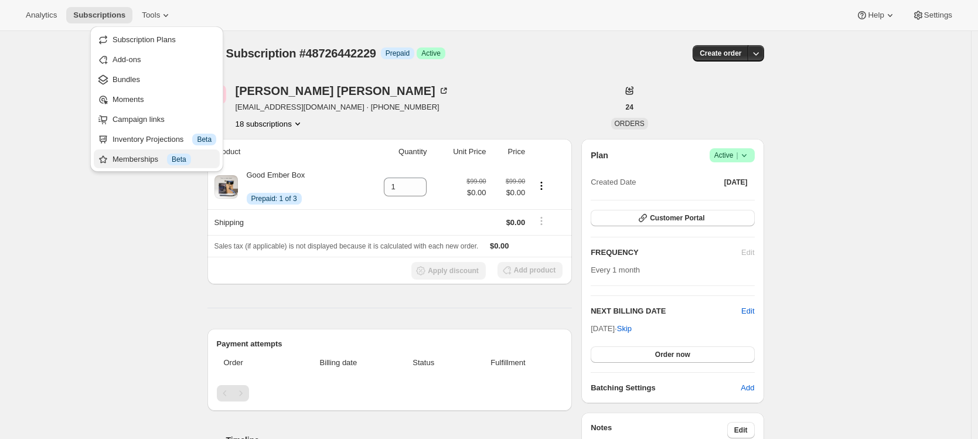
click at [162, 161] on div "Memberships Info Beta" at bounding box center [165, 160] width 104 height 12
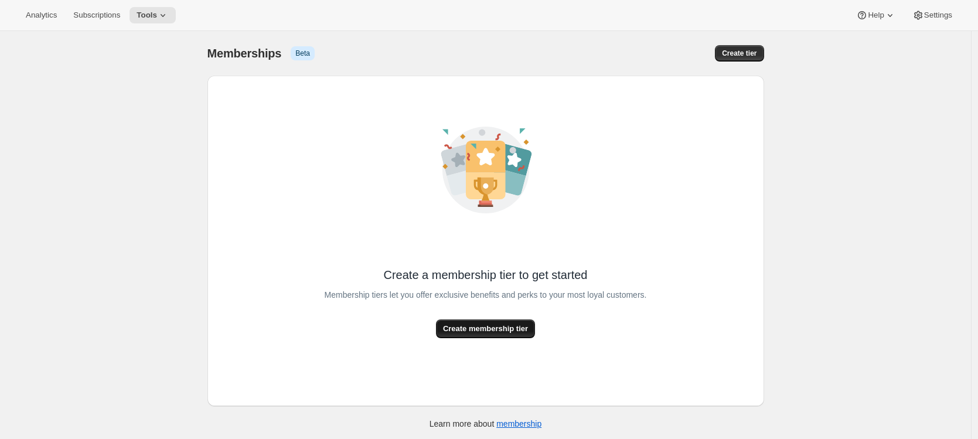
click at [492, 328] on span "Create membership tier" at bounding box center [485, 329] width 85 height 12
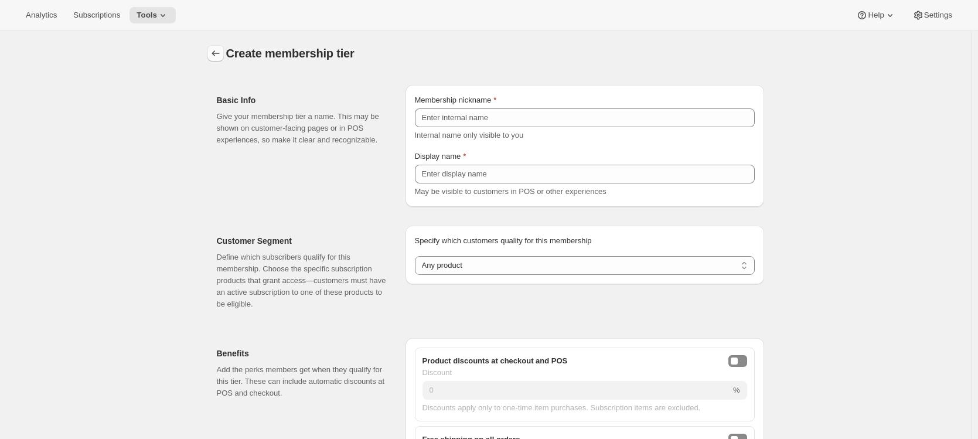
click at [219, 52] on icon "Memberships" at bounding box center [216, 53] width 12 height 12
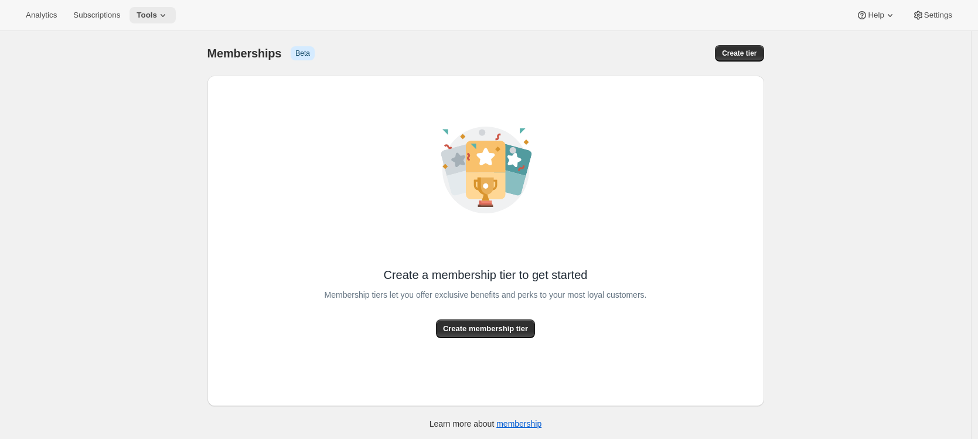
click at [157, 19] on span "Tools" at bounding box center [147, 15] width 21 height 9
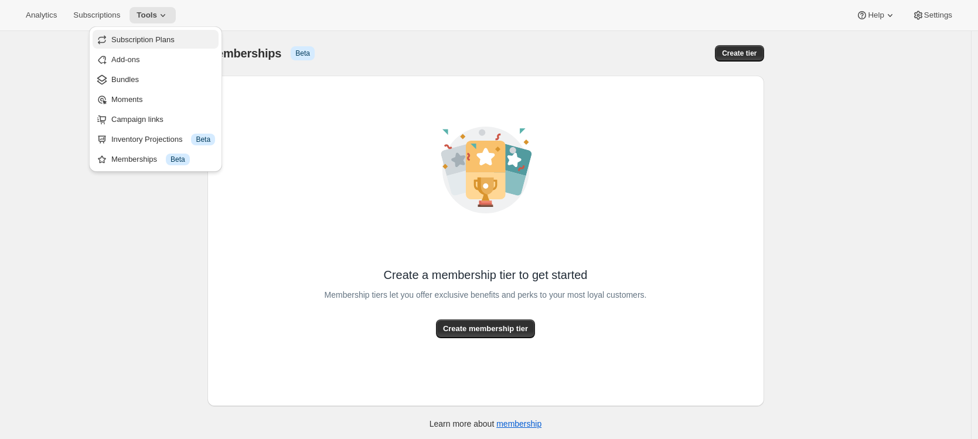
click at [158, 38] on span "Subscription Plans" at bounding box center [142, 39] width 63 height 9
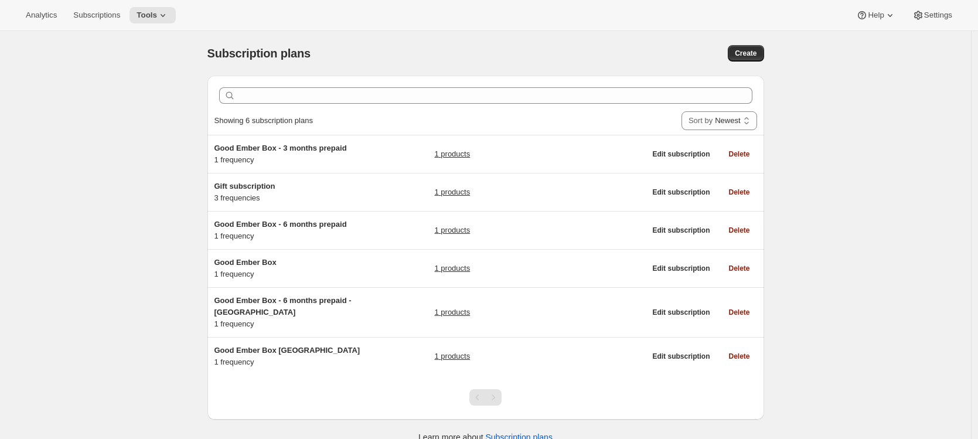
click at [164, 229] on div "Subscription plans. This page is ready Subscription plans Create Clear Showing …" at bounding box center [485, 250] width 971 height 439
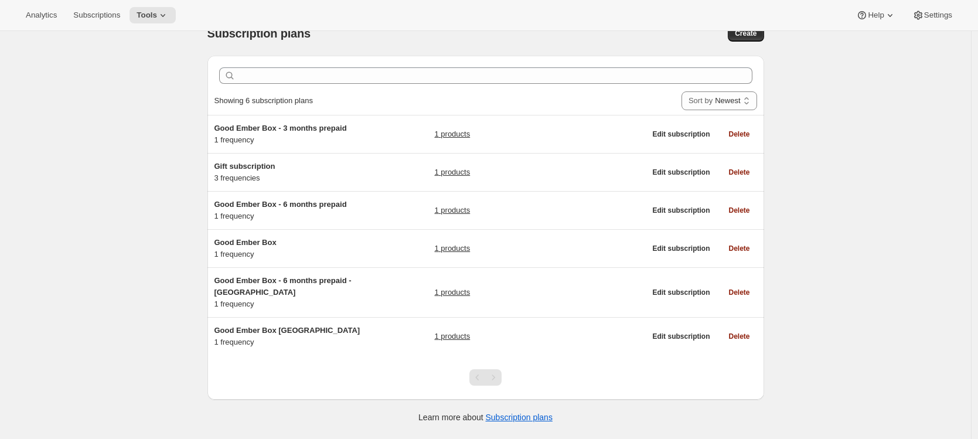
scroll to position [31, 0]
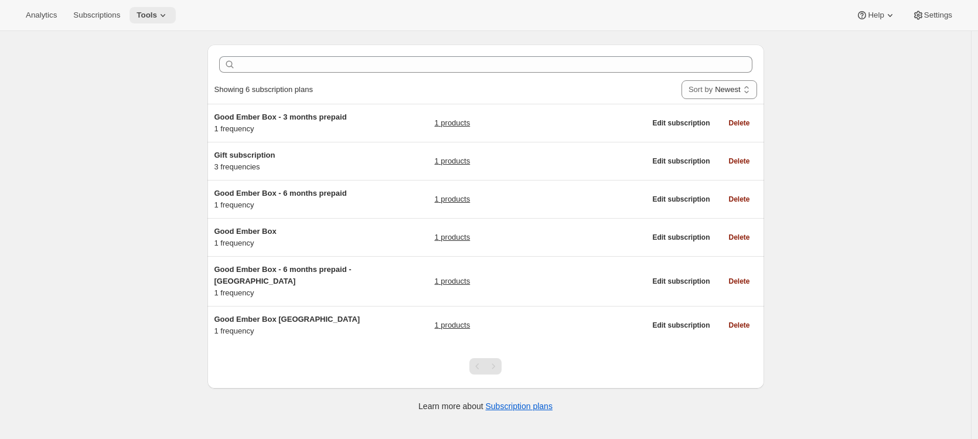
click at [166, 17] on icon at bounding box center [163, 15] width 12 height 12
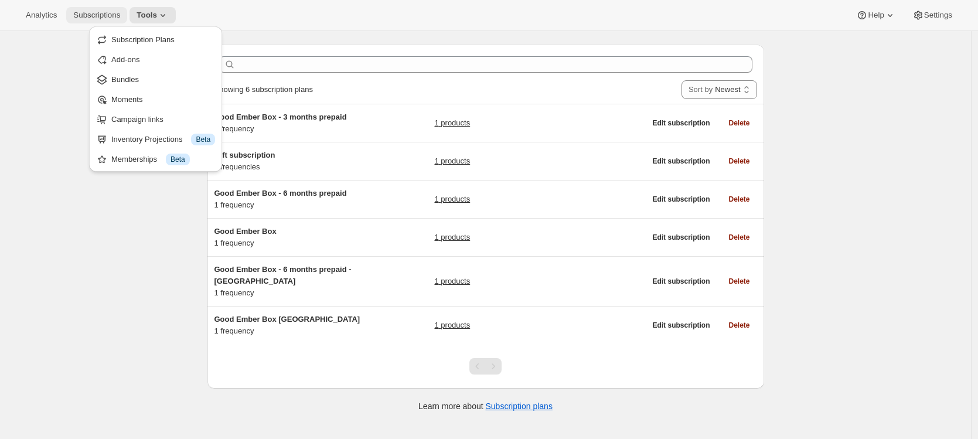
click at [103, 18] on span "Subscriptions" at bounding box center [96, 15] width 47 height 9
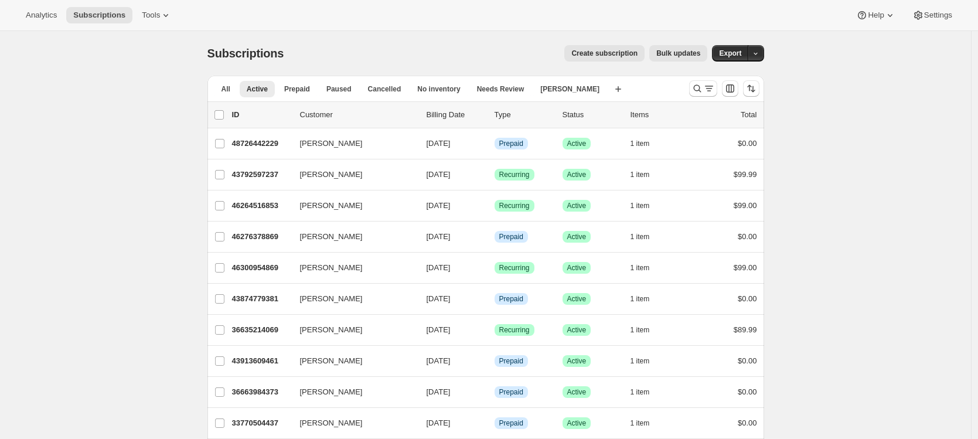
click at [615, 52] on span "Create subscription" at bounding box center [604, 53] width 66 height 9
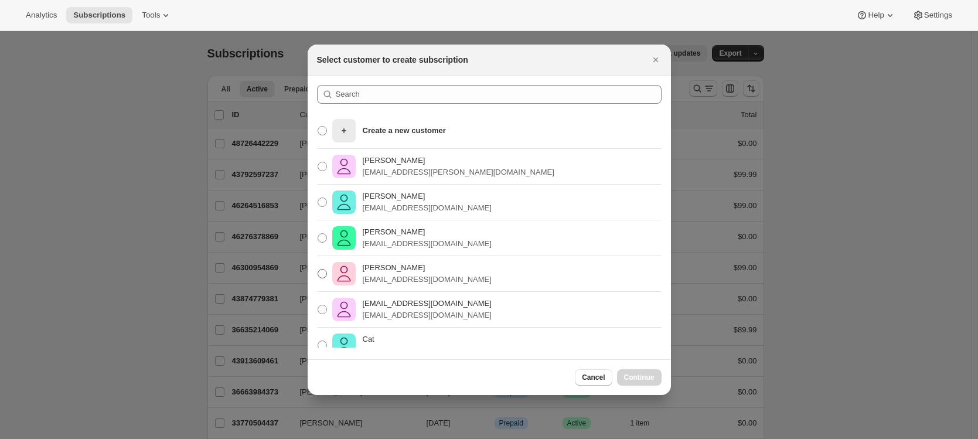
click at [323, 271] on span ":rdi:" at bounding box center [322, 273] width 9 height 9
click at [318, 270] on input "[PERSON_NAME] [EMAIL_ADDRESS][DOMAIN_NAME]" at bounding box center [318, 269] width 1 height 1
radio input "true"
click at [653, 376] on span "Continue" at bounding box center [639, 377] width 30 height 9
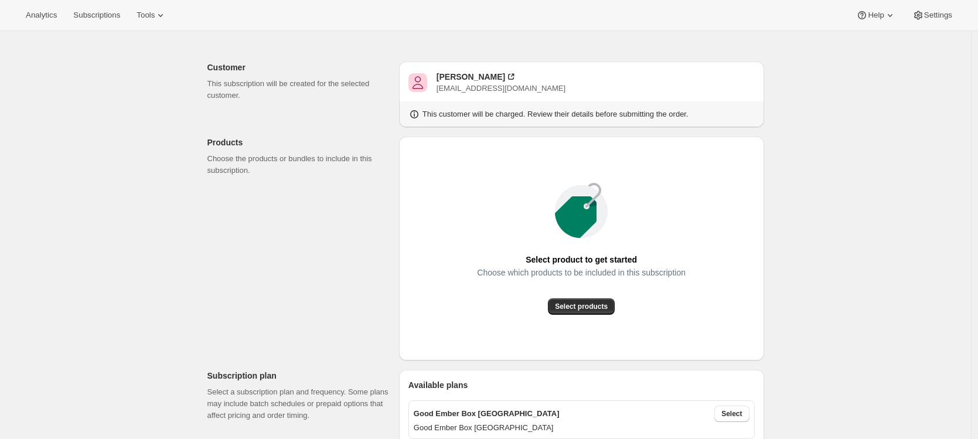
scroll to position [60, 0]
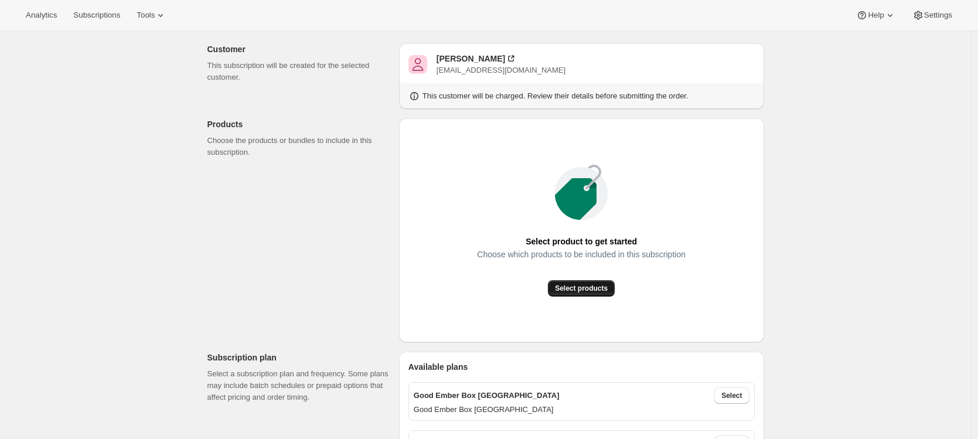
click at [605, 285] on span "Select products" at bounding box center [581, 288] width 53 height 9
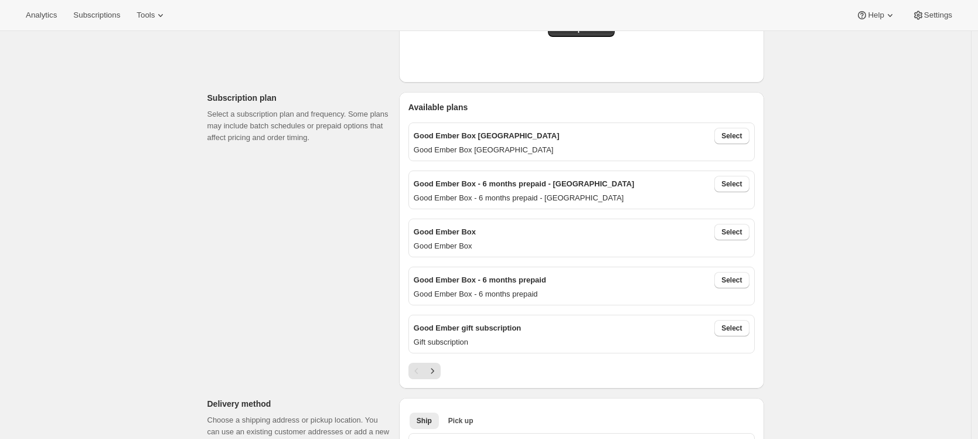
scroll to position [320, 0]
click at [729, 330] on button "Select" at bounding box center [731, 328] width 35 height 16
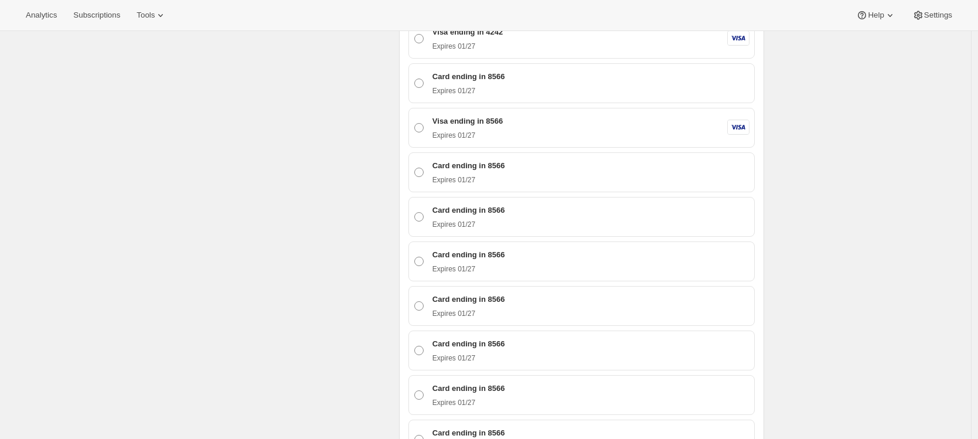
scroll to position [953, 0]
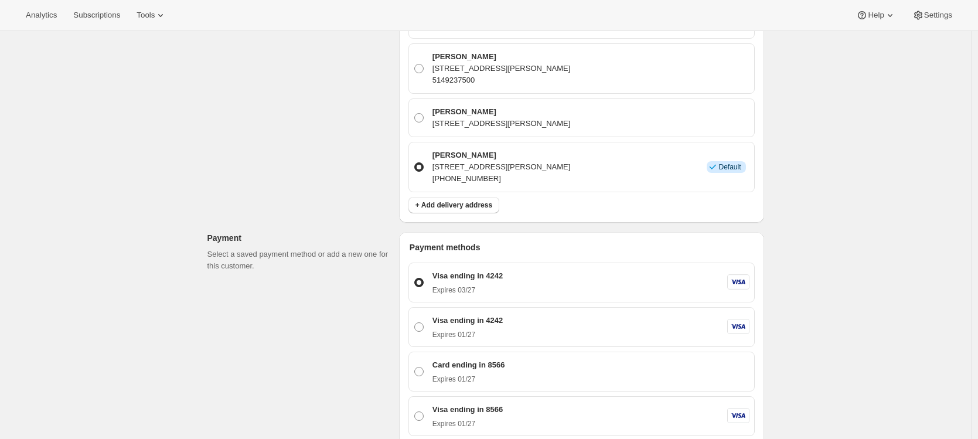
click at [467, 243] on p "Payment methods" at bounding box center [582, 247] width 345 height 12
drag, startPoint x: 220, startPoint y: 251, endPoint x: 329, endPoint y: 263, distance: 109.6
click at [329, 263] on p "Select a saved payment method or add a new one for this customer." at bounding box center [298, 259] width 182 height 23
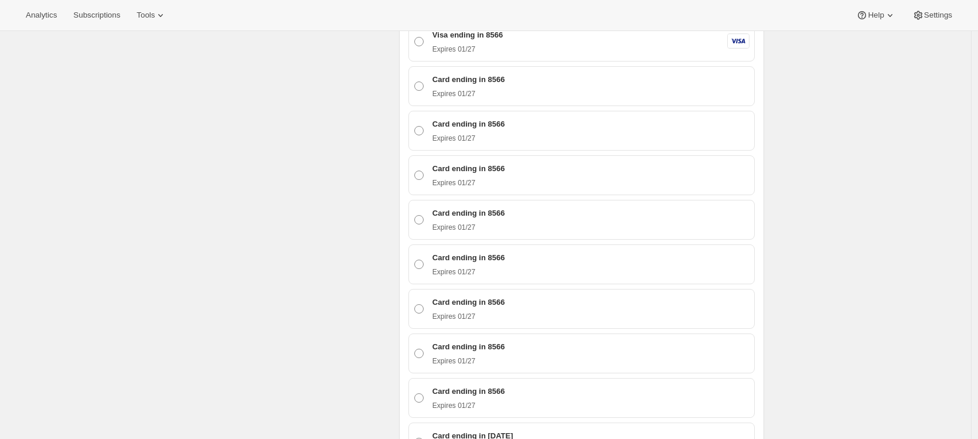
scroll to position [1061, 0]
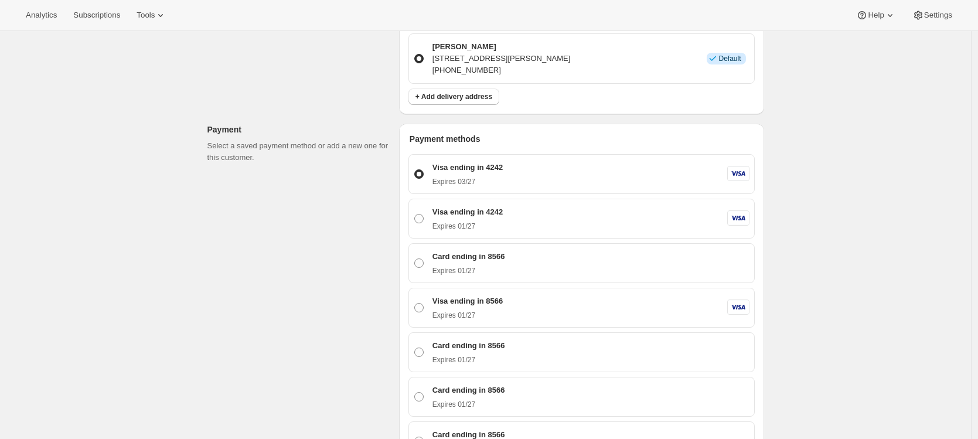
click at [739, 171] on icon at bounding box center [738, 173] width 15 height 5
click at [415, 169] on input "Visa ending in 4242 Expires 03/27" at bounding box center [414, 169] width 1 height 1
click at [472, 165] on p "Visa ending in 4242" at bounding box center [467, 168] width 70 height 12
click at [415, 169] on input "Visa ending in 4242 Expires 03/27" at bounding box center [414, 169] width 1 height 1
click at [451, 210] on p "Visa ending in 4242" at bounding box center [467, 212] width 70 height 12
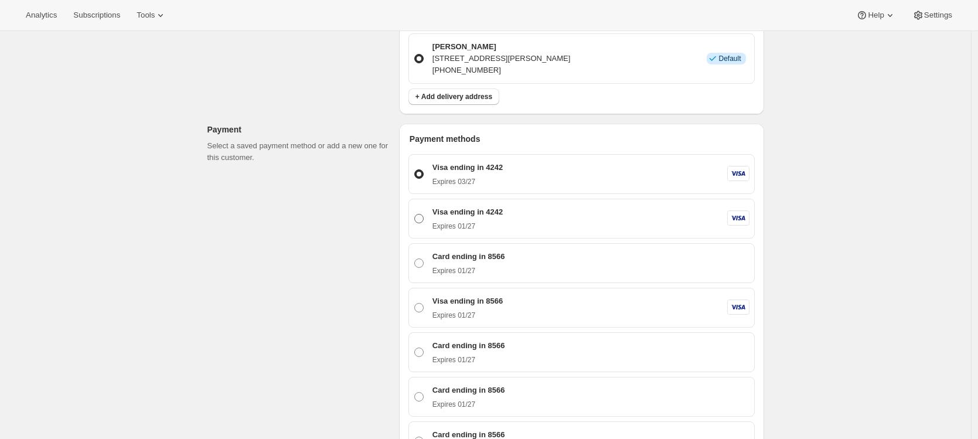
click at [454, 218] on div "Expires 01/27" at bounding box center [467, 224] width 70 height 13
click at [415, 214] on input "Visa ending in 4242 Expires 01/27" at bounding box center [414, 214] width 1 height 1
radio input "true"
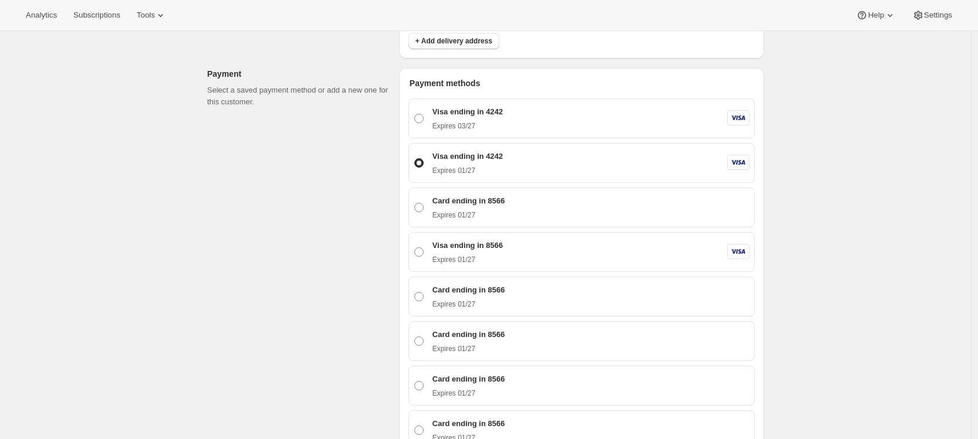
scroll to position [1067, 0]
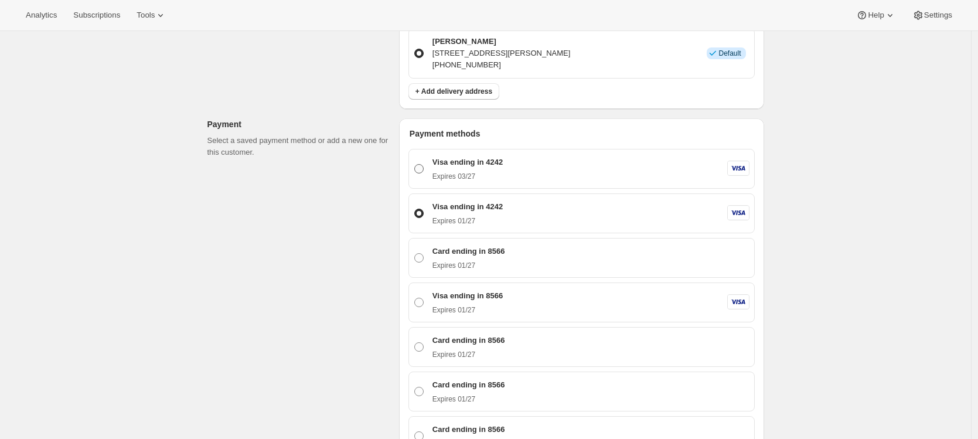
click at [424, 164] on span at bounding box center [418, 168] width 9 height 9
click at [415, 164] on input "Visa ending in 4242 Expires 03/27" at bounding box center [414, 164] width 1 height 1
radio input "true"
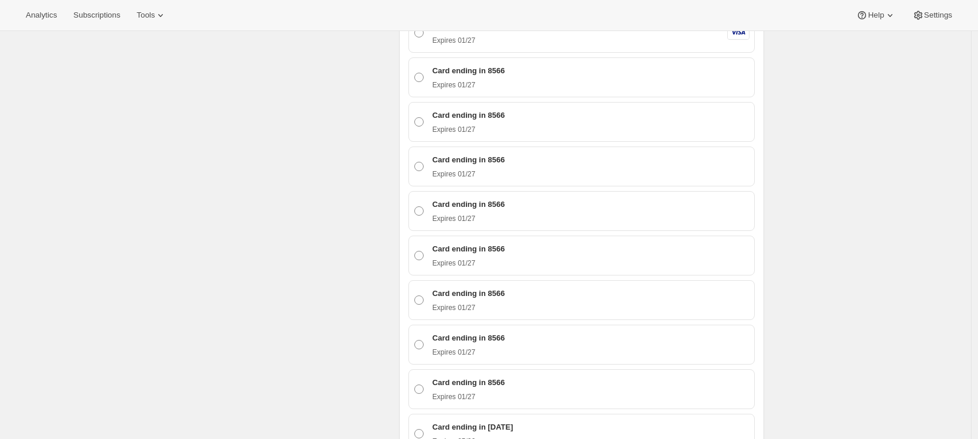
scroll to position [1622, 0]
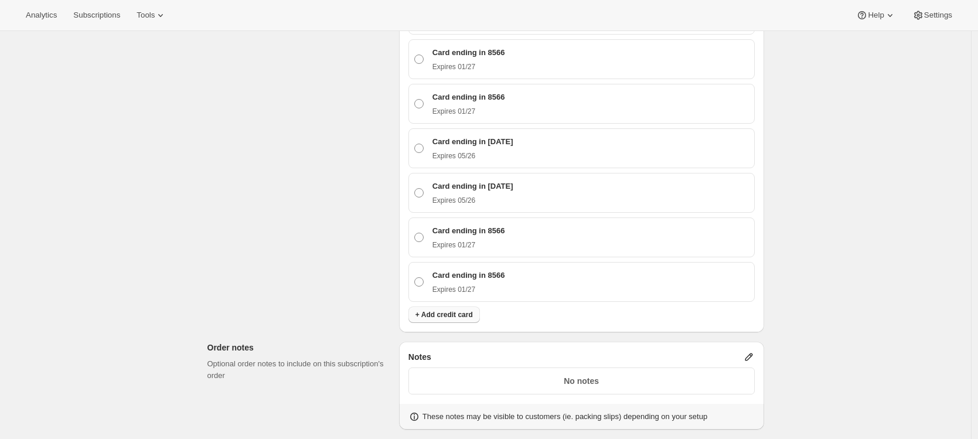
click at [435, 310] on span "+ Add credit card" at bounding box center [443, 314] width 57 height 9
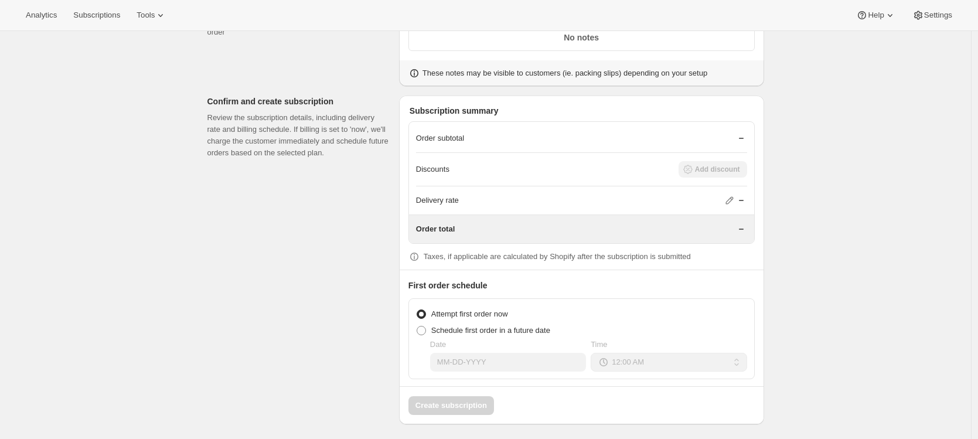
scroll to position [1158, 0]
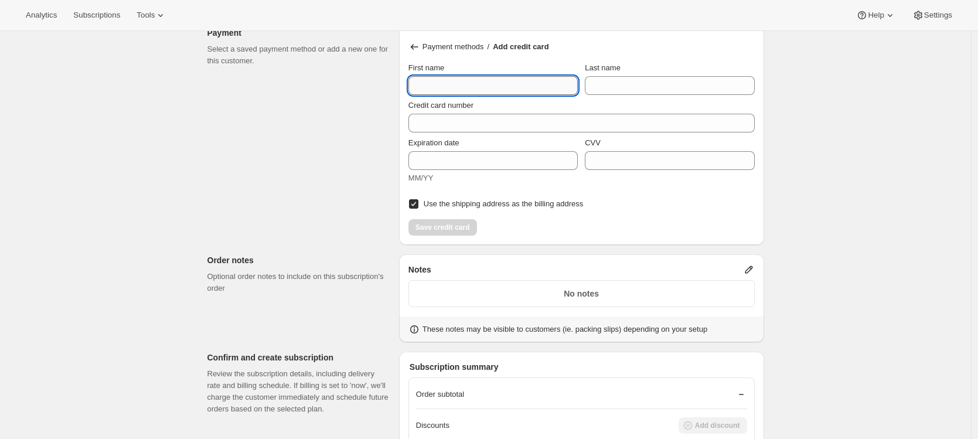
click at [486, 80] on input "First name" at bounding box center [492, 85] width 169 height 19
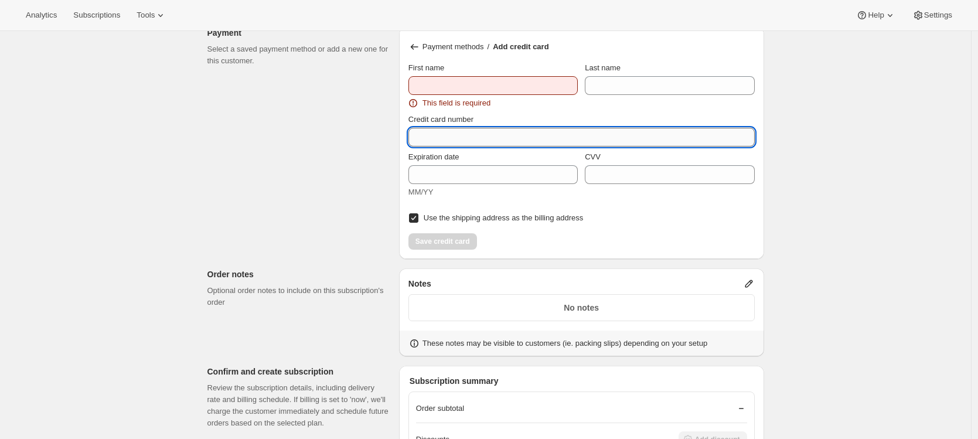
click at [468, 115] on div "Credit card number" at bounding box center [581, 130] width 346 height 33
paste input "4242 4242 4242 4242"
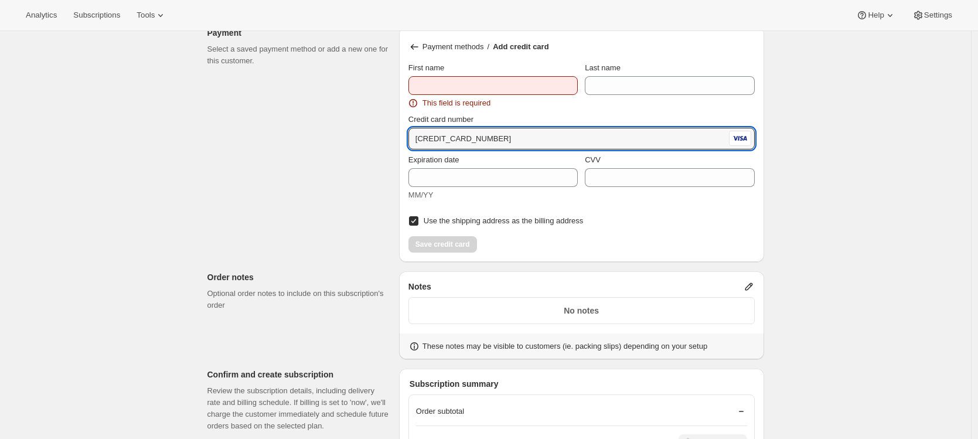
type input "4242 4242 4242 4242"
click at [508, 87] on input "First name" at bounding box center [492, 85] width 169 height 19
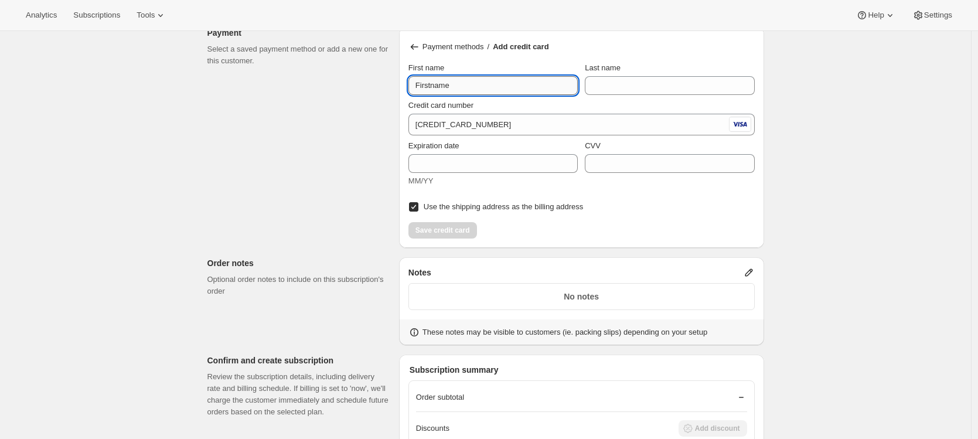
type input "Firstname"
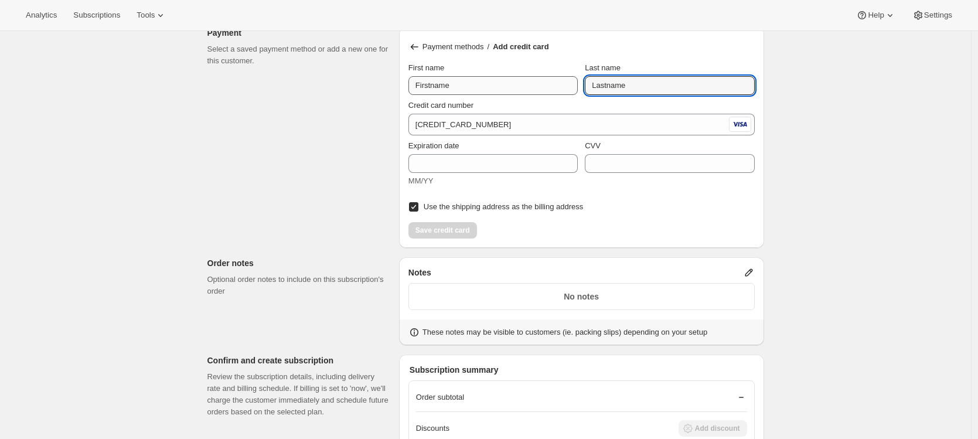
type input "Lastname"
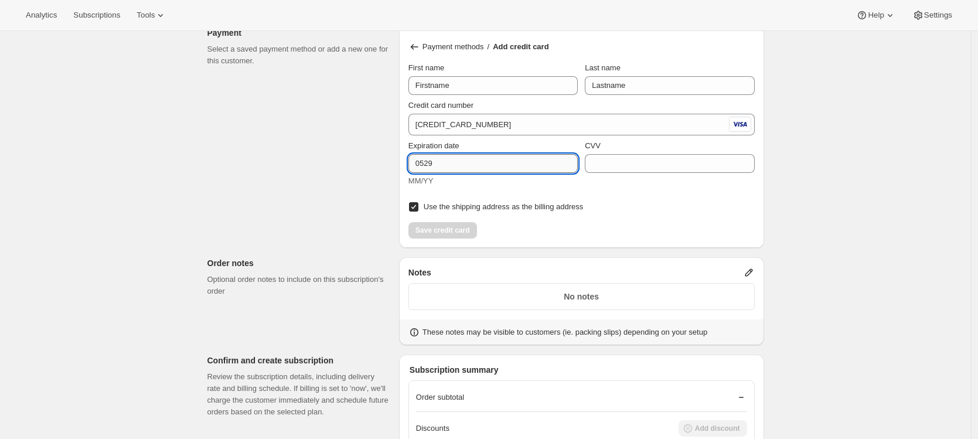
click at [428, 159] on input "0529" at bounding box center [492, 163] width 169 height 19
type input "05/29"
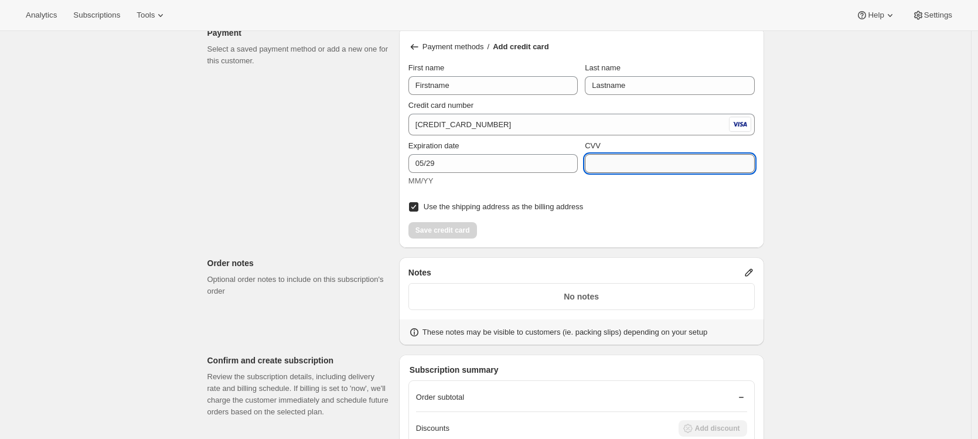
click at [622, 161] on input "CVV" at bounding box center [669, 163] width 169 height 19
type input "123"
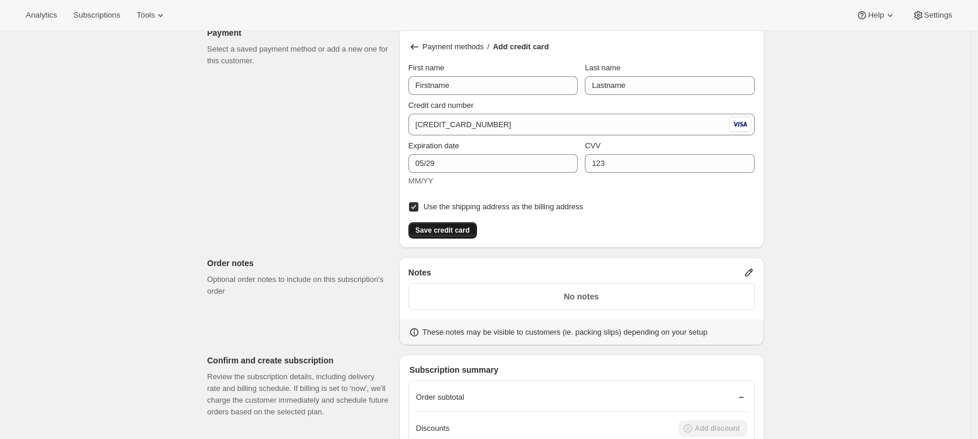
click at [433, 226] on span "Save credit card" at bounding box center [442, 230] width 54 height 9
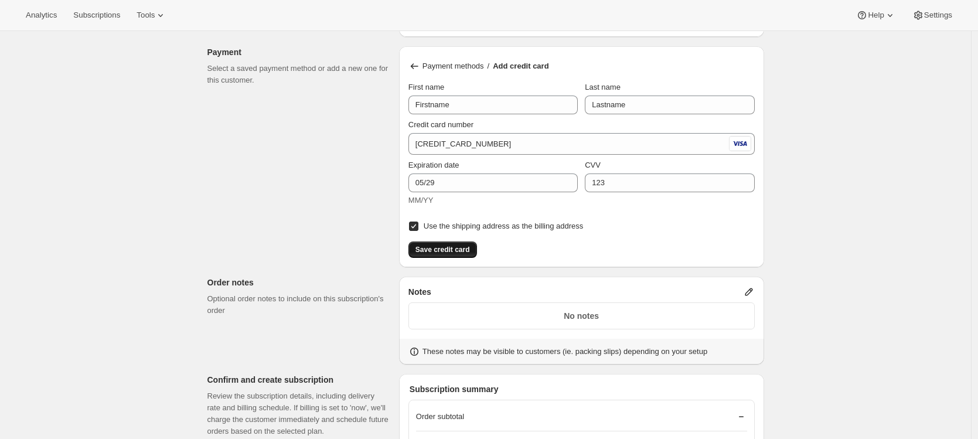
scroll to position [1136, 0]
click at [445, 247] on span "Save credit card" at bounding box center [442, 251] width 54 height 9
click at [413, 66] on icon at bounding box center [414, 69] width 12 height 12
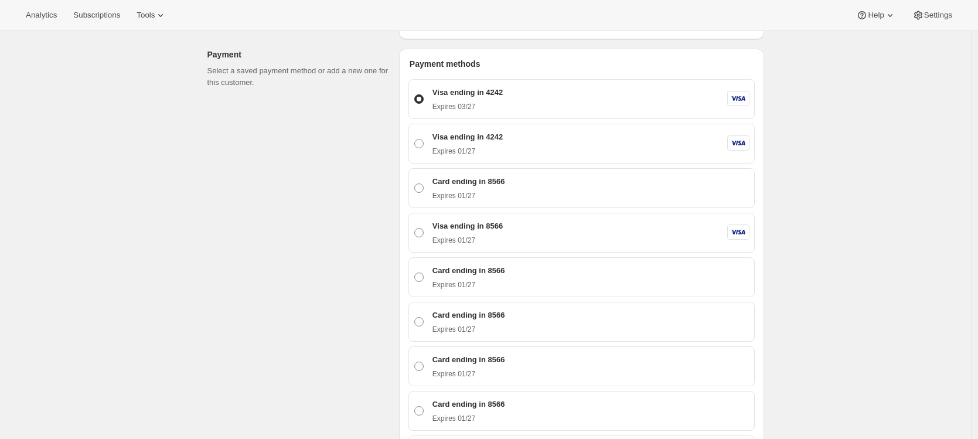
click at [326, 229] on div "Customer This subscription will be created for the selected customer. catherine…" at bounding box center [481, 96] width 566 height 2314
click at [369, 203] on div "Customer This subscription will be created for the selected customer. catherine…" at bounding box center [481, 96] width 566 height 2314
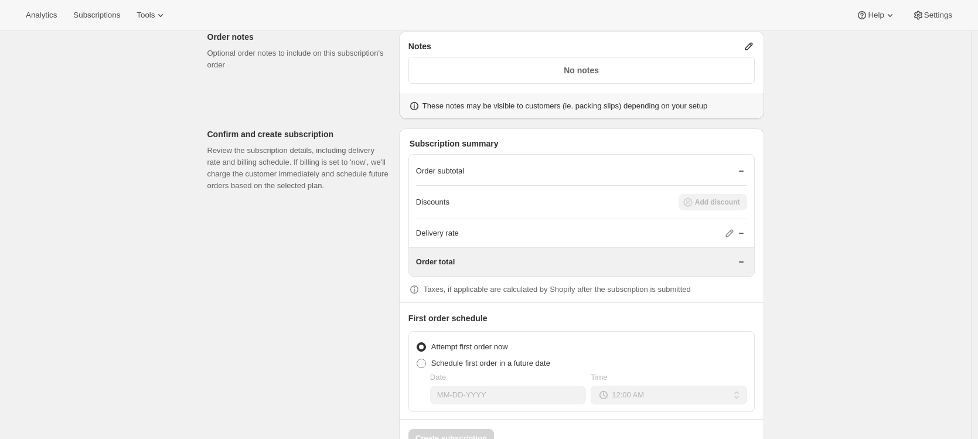
scroll to position [1951, 0]
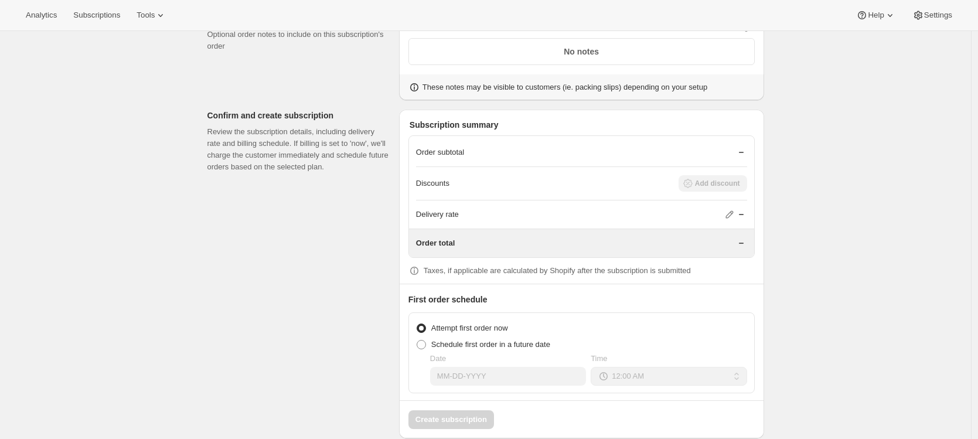
click at [732, 179] on div "Discounts Add discount" at bounding box center [581, 183] width 331 height 16
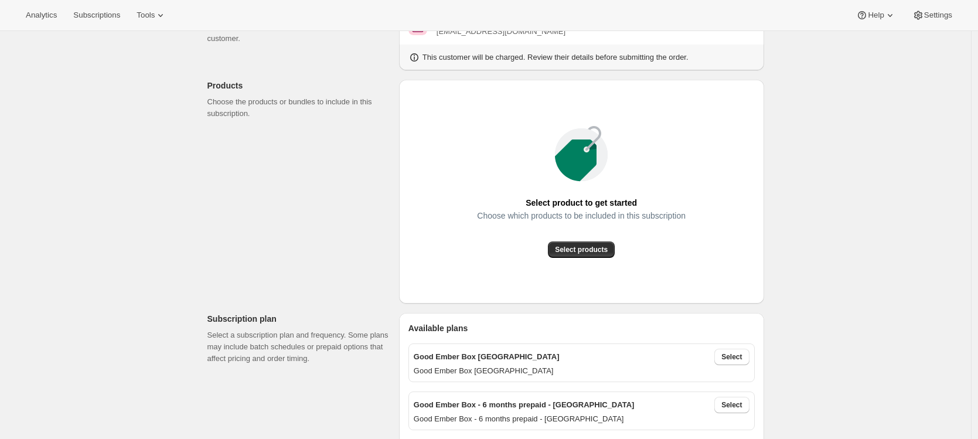
scroll to position [0, 0]
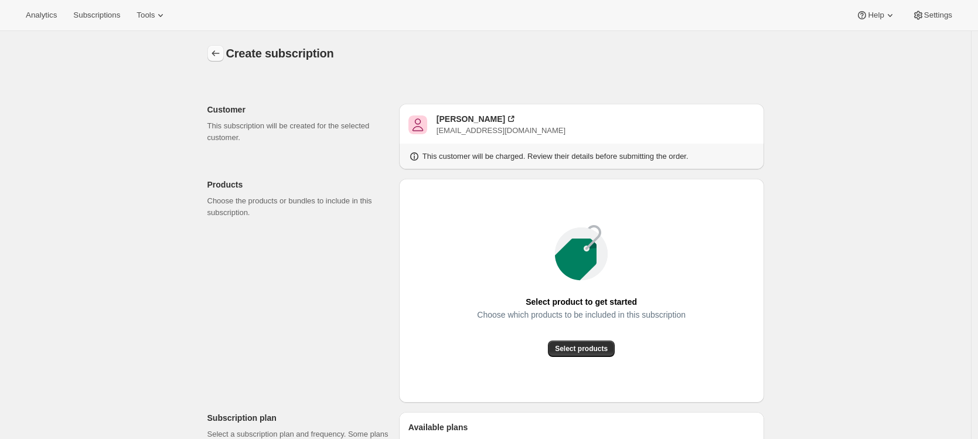
click at [214, 53] on icon "button" at bounding box center [216, 53] width 12 height 12
